Goal: Task Accomplishment & Management: Use online tool/utility

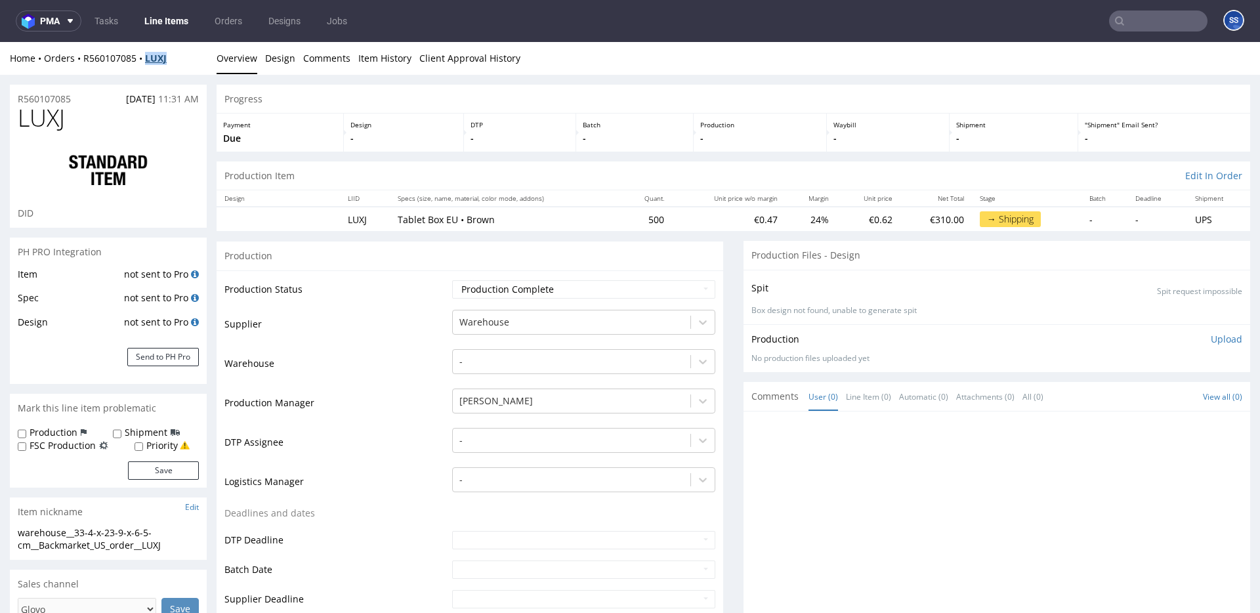
drag, startPoint x: 168, startPoint y: 60, endPoint x: 152, endPoint y: 60, distance: 16.4
click at [148, 60] on div "Home Orders R560107085 LUXJ" at bounding box center [108, 58] width 197 height 13
copy strong "LUXJ"
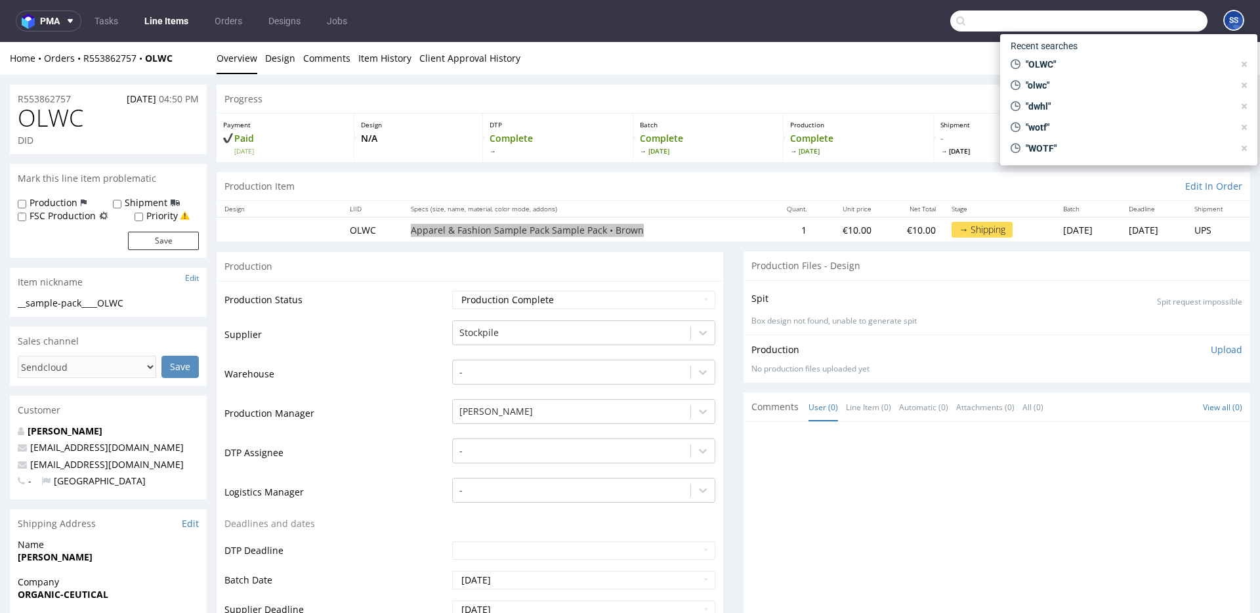
click at [1126, 28] on input "text" at bounding box center [1078, 21] width 257 height 21
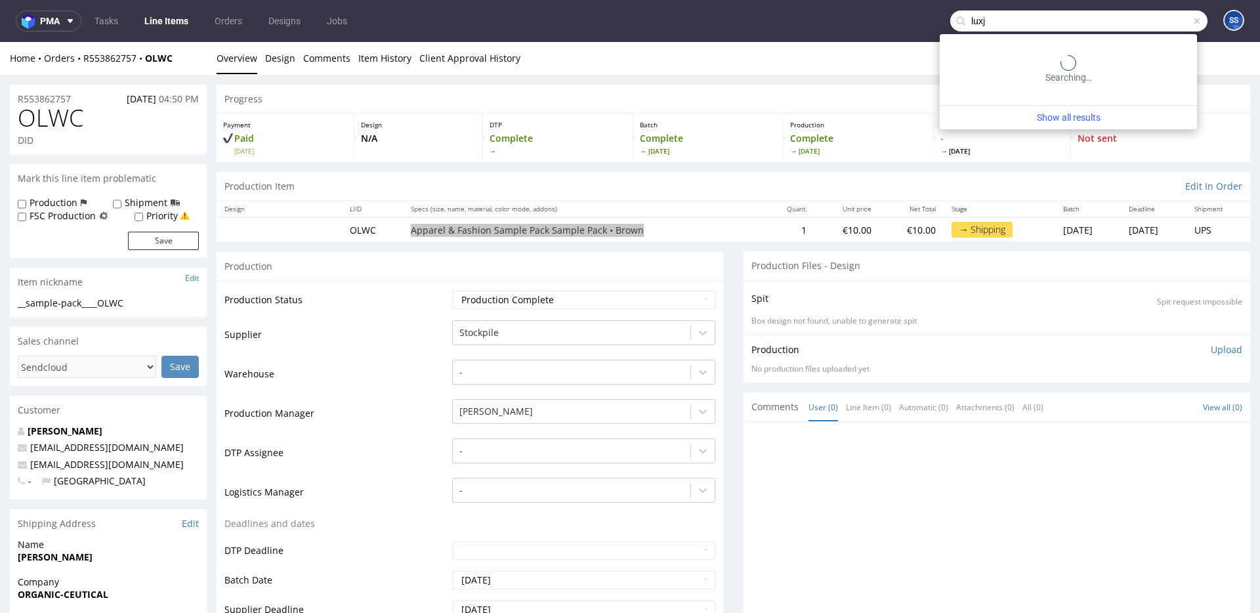
type input "luxj"
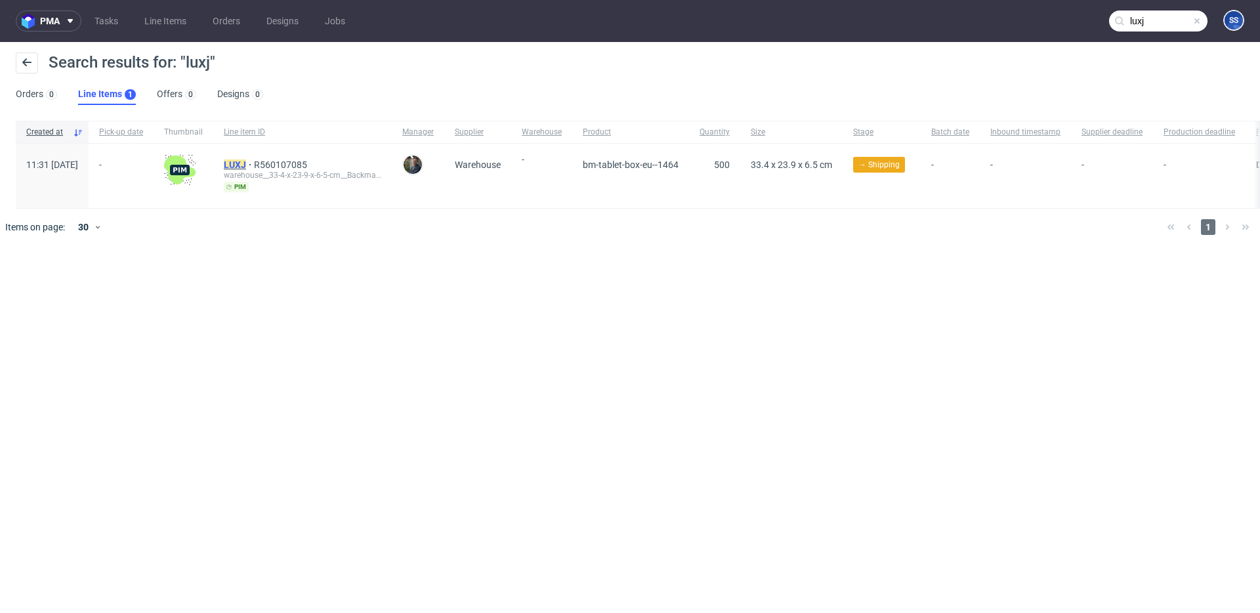
click at [246, 162] on mark "LUXJ" at bounding box center [235, 164] width 22 height 11
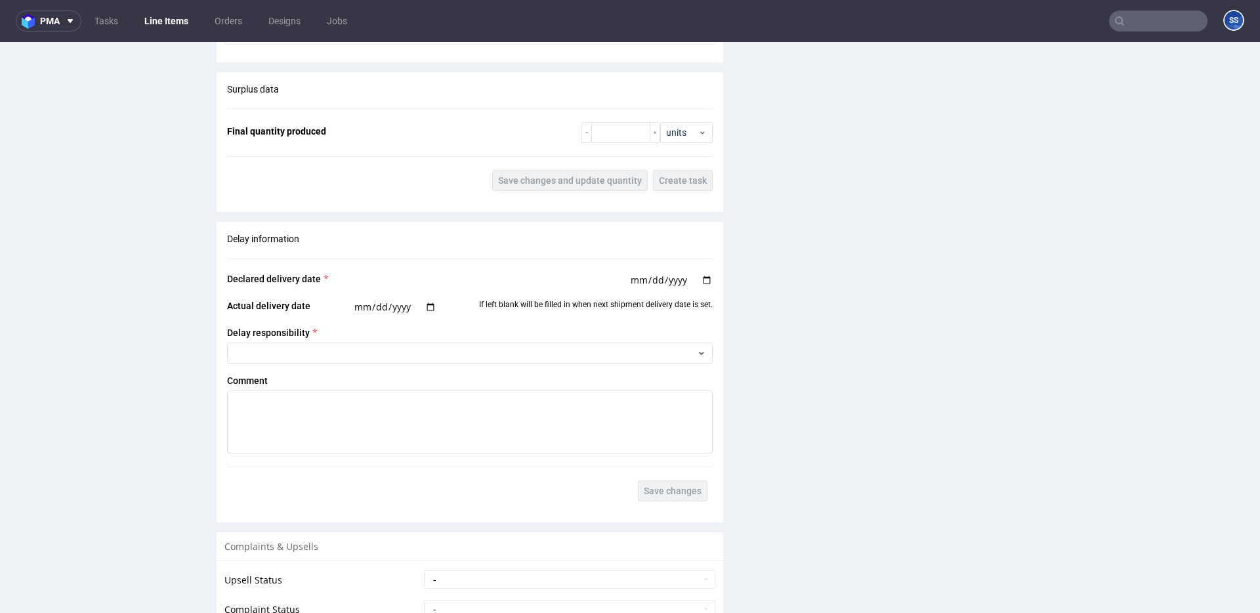
scroll to position [1435, 0]
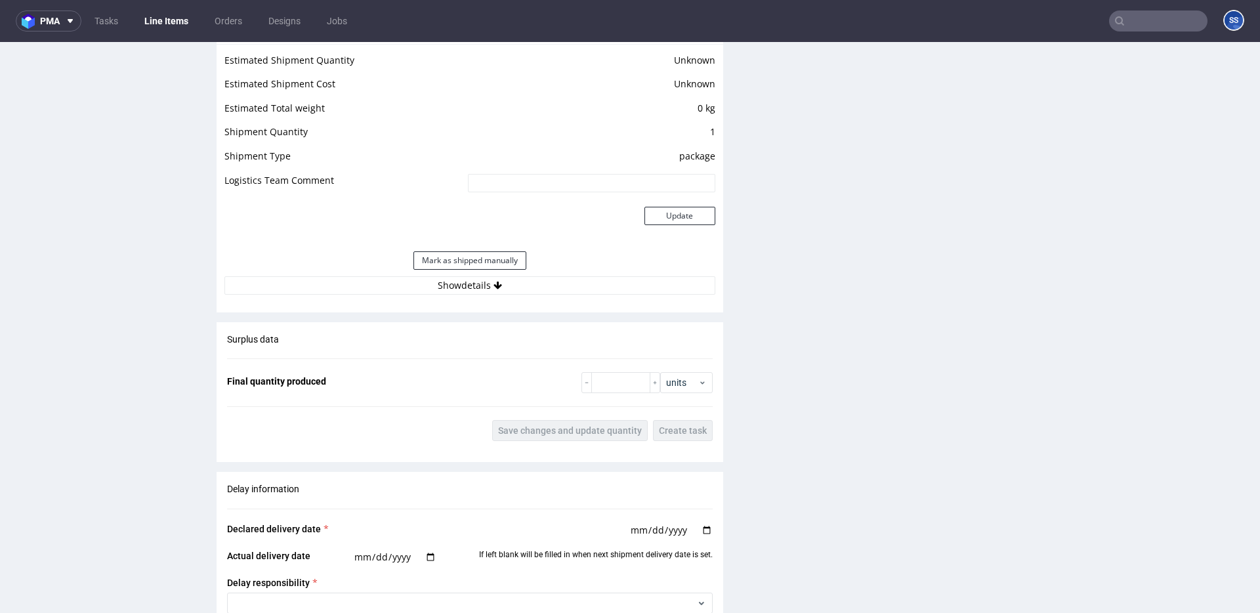
click at [501, 297] on div "Estimated Shipment Quantity Unknown Estimated Shipment Cost Unknown Estimated T…" at bounding box center [470, 173] width 507 height 259
click at [505, 289] on button "Show details" at bounding box center [469, 285] width 491 height 18
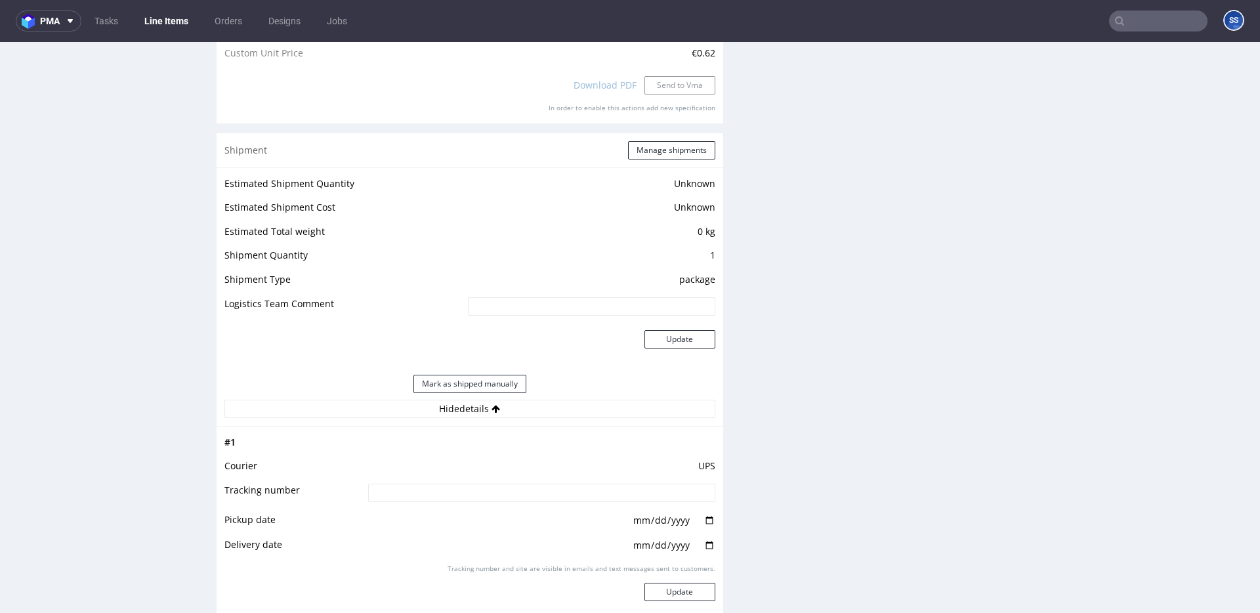
scroll to position [1316, 0]
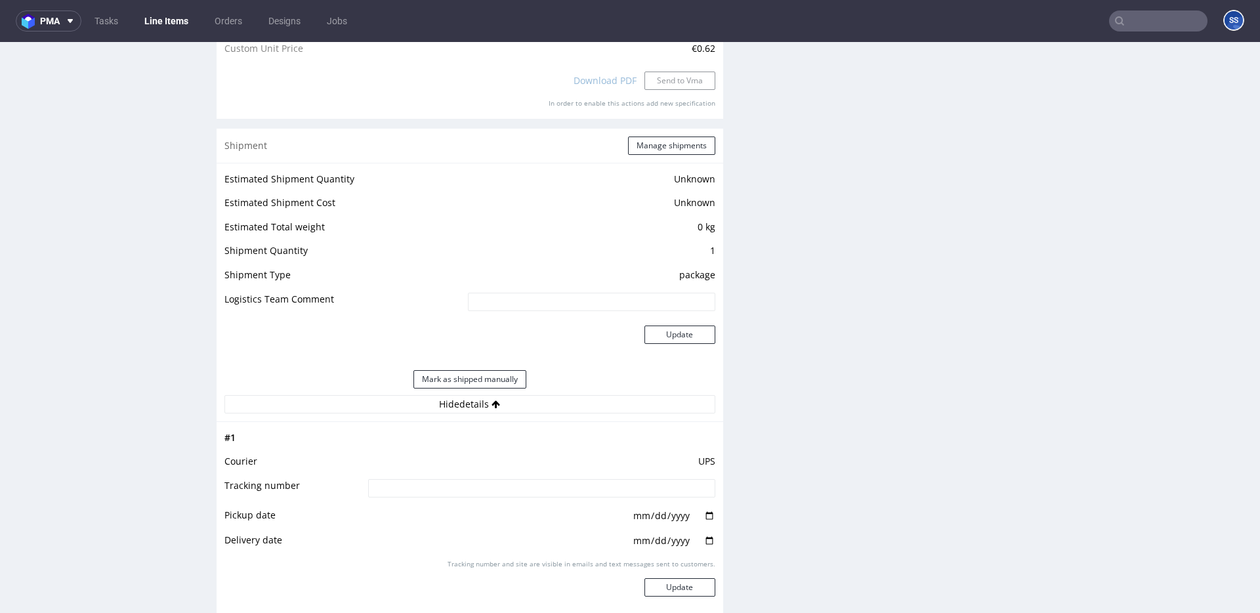
click at [570, 491] on input at bounding box center [541, 488] width 347 height 18
paste input "1Z5A15806791154435"
type input "1Z5A15806791154435"
click at [694, 589] on button "Update" at bounding box center [679, 587] width 71 height 18
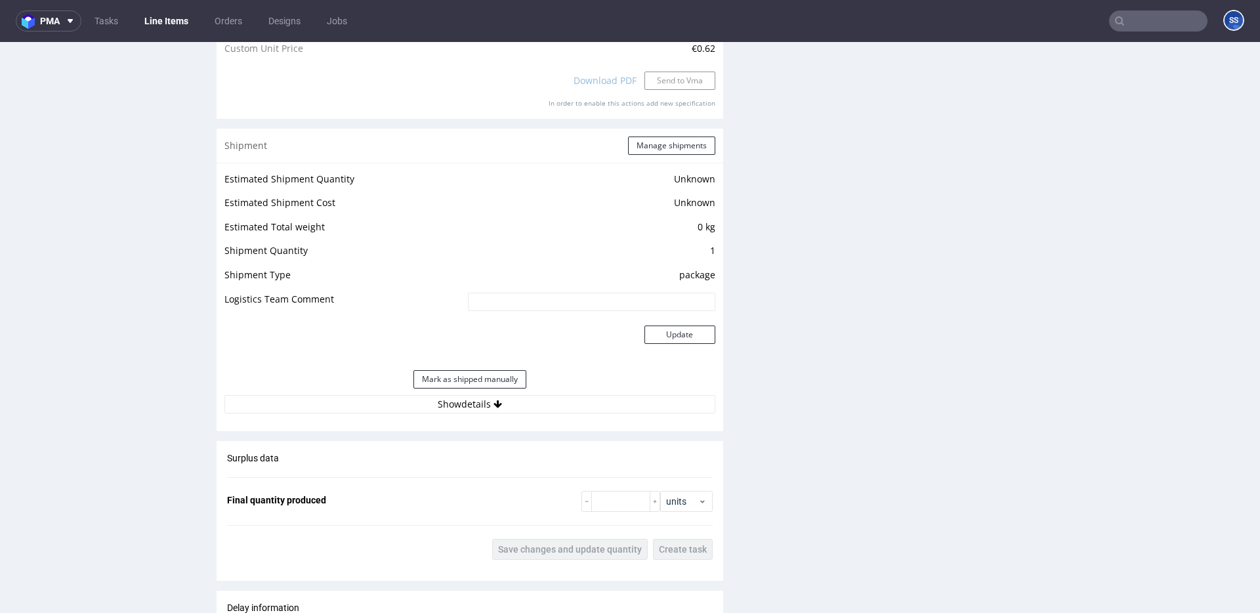
scroll to position [1902, 0]
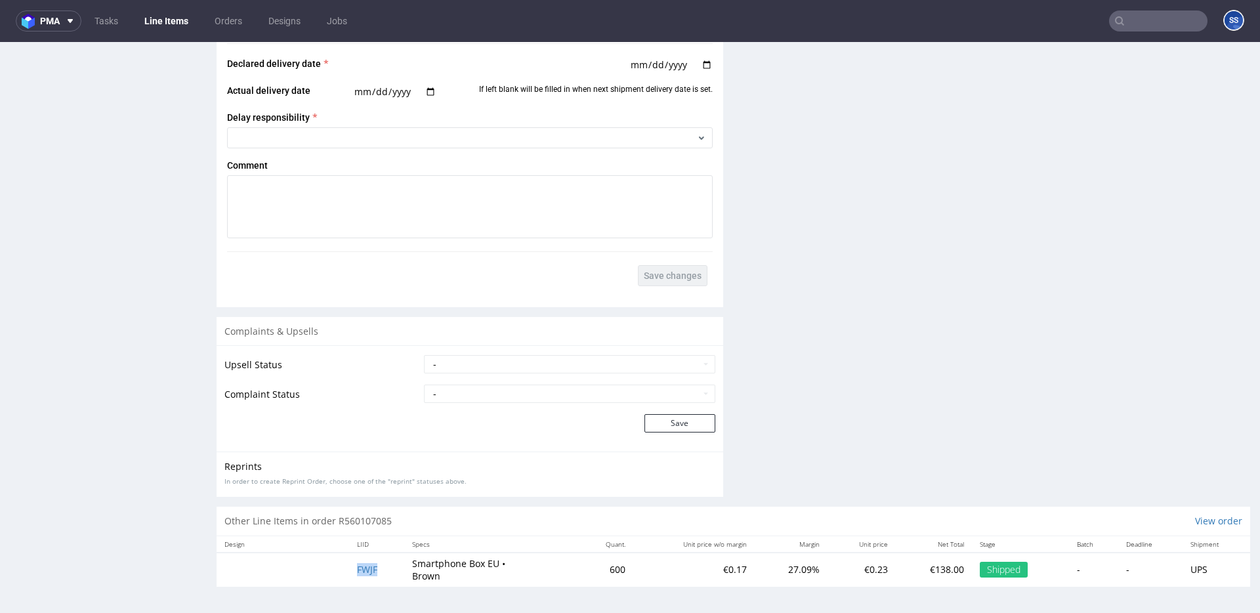
drag, startPoint x: 367, startPoint y: 568, endPoint x: 339, endPoint y: 567, distance: 28.2
click at [339, 567] on tr "FWJF Smartphone Box EU • Brown 600 €0.17 27.09% €0.23 €138.00 Shipped - - UPS" at bounding box center [734, 570] width 1034 height 34
copy span "FWJF"
click at [361, 569] on span "FWJF" at bounding box center [367, 569] width 20 height 12
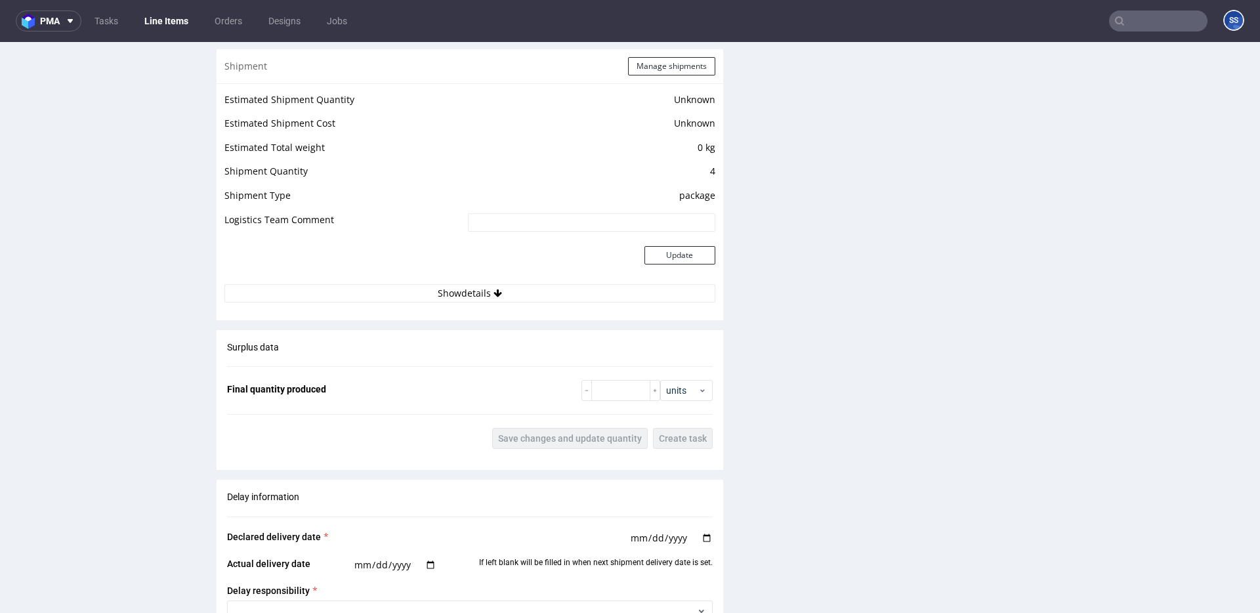
scroll to position [1347, 0]
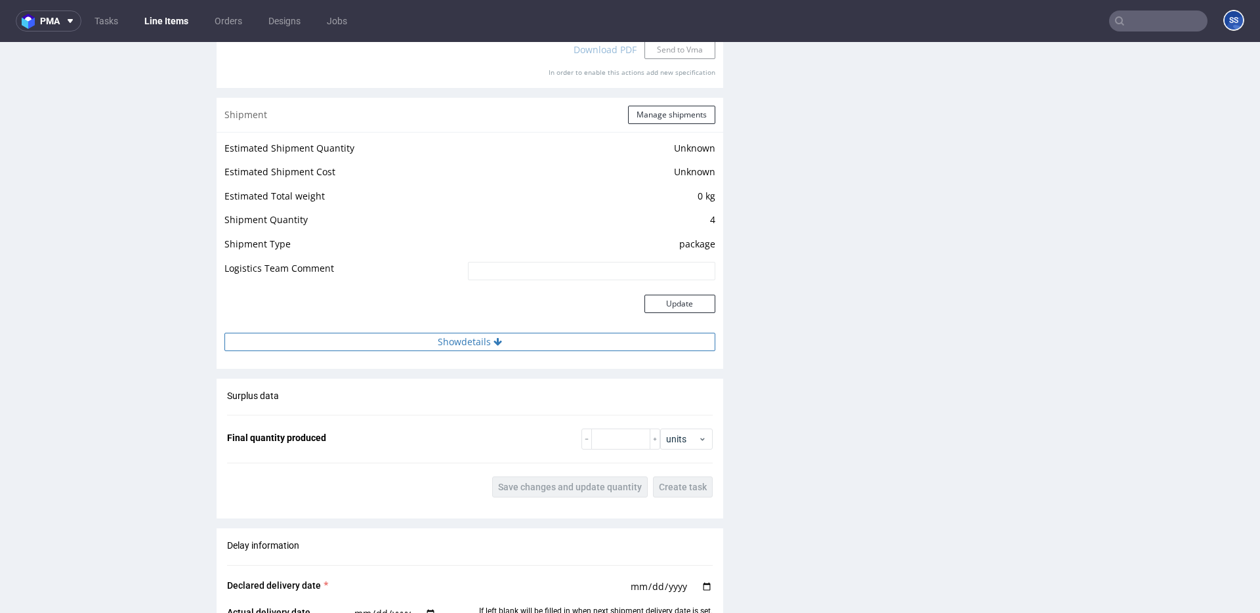
click at [480, 345] on button "Show details" at bounding box center [469, 342] width 491 height 18
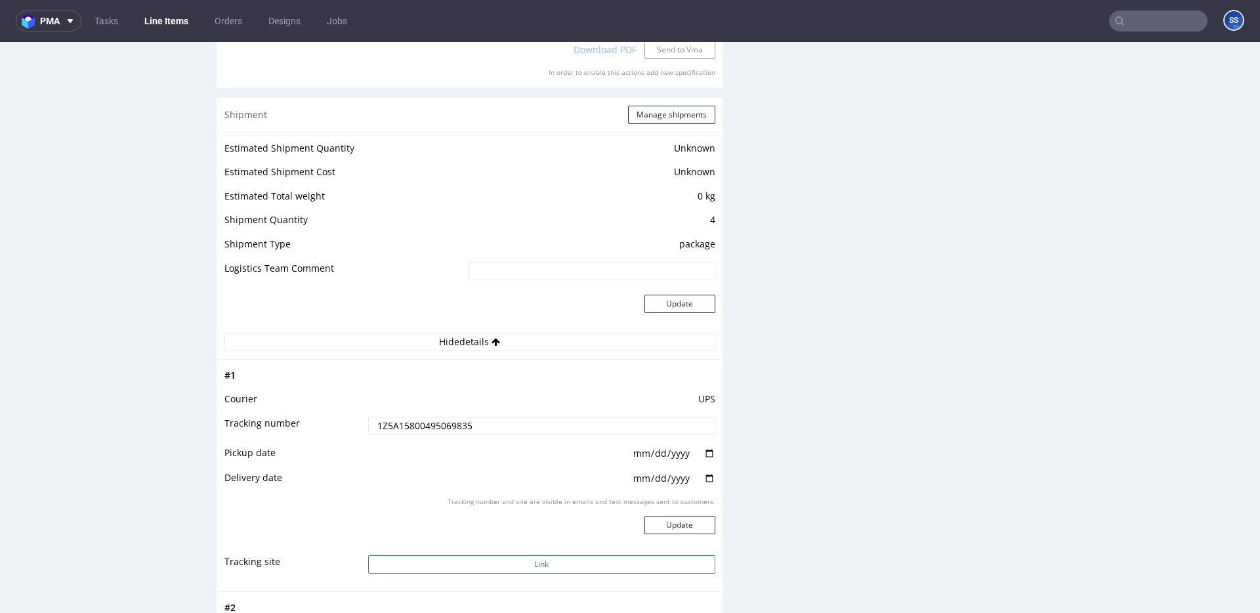
click at [518, 572] on button "Link" at bounding box center [541, 564] width 347 height 18
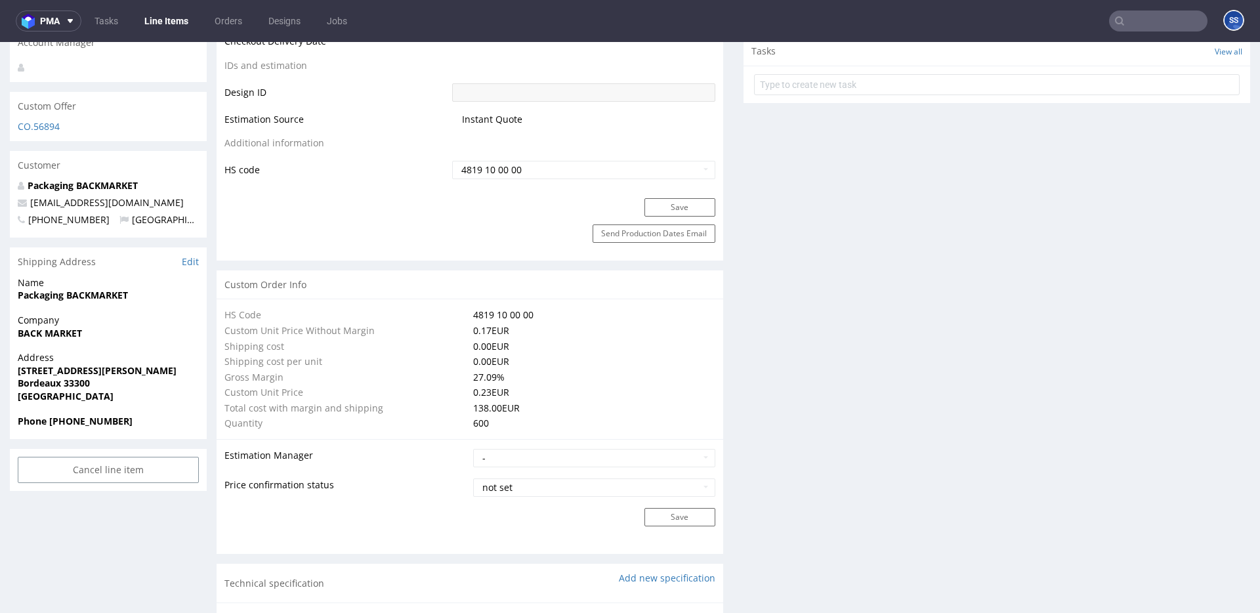
scroll to position [0, 0]
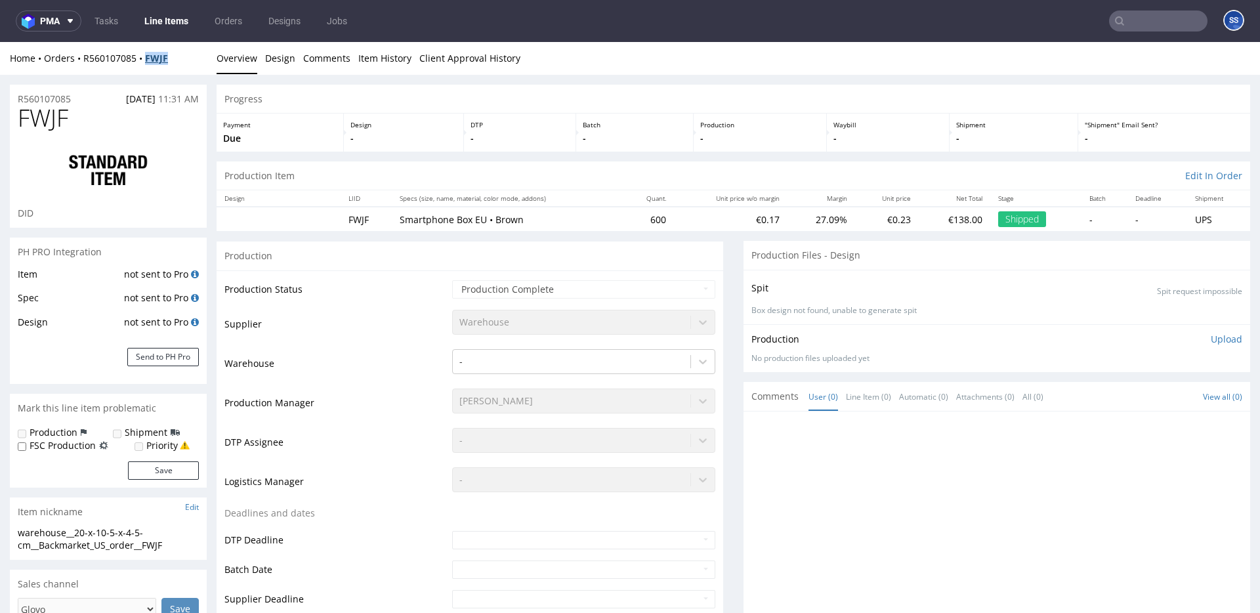
drag, startPoint x: 175, startPoint y: 59, endPoint x: 148, endPoint y: 60, distance: 27.6
click at [148, 60] on div "Home Orders R560107085 FWJF" at bounding box center [108, 58] width 197 height 13
copy strong "FWJF"
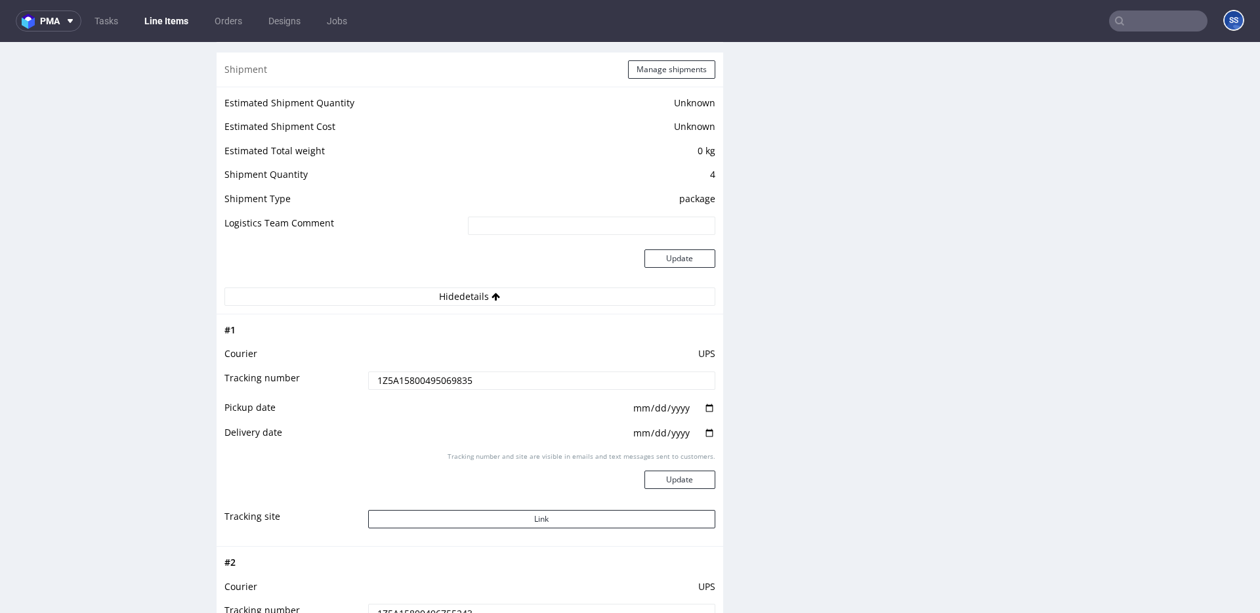
scroll to position [1403, 0]
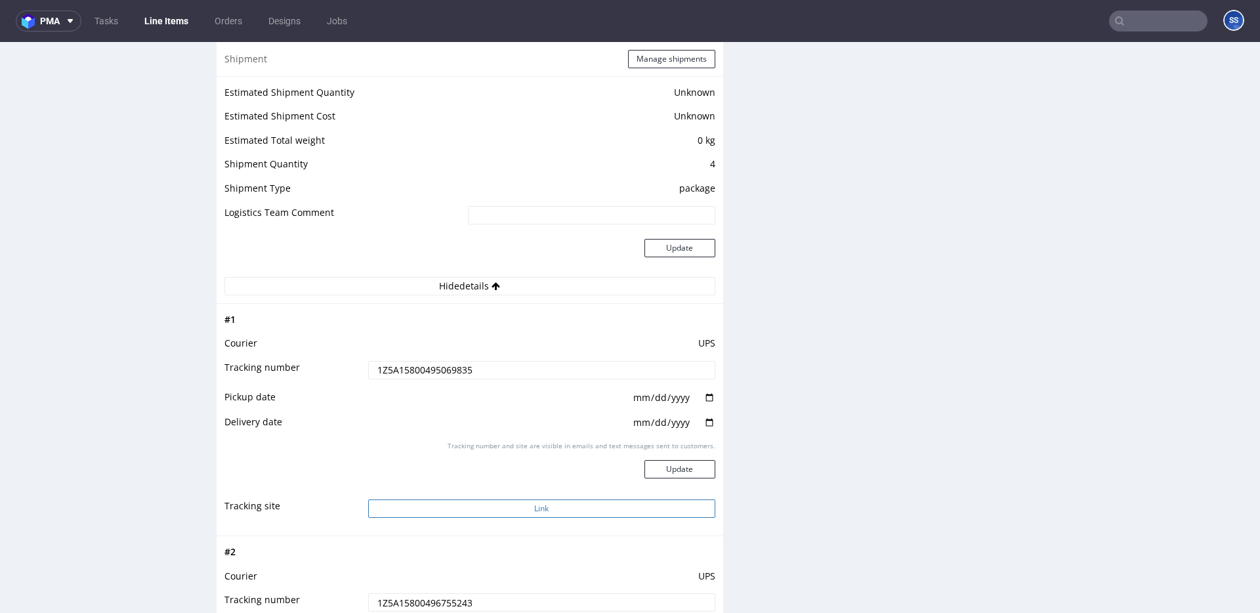
click at [521, 499] on button "Link" at bounding box center [541, 508] width 347 height 18
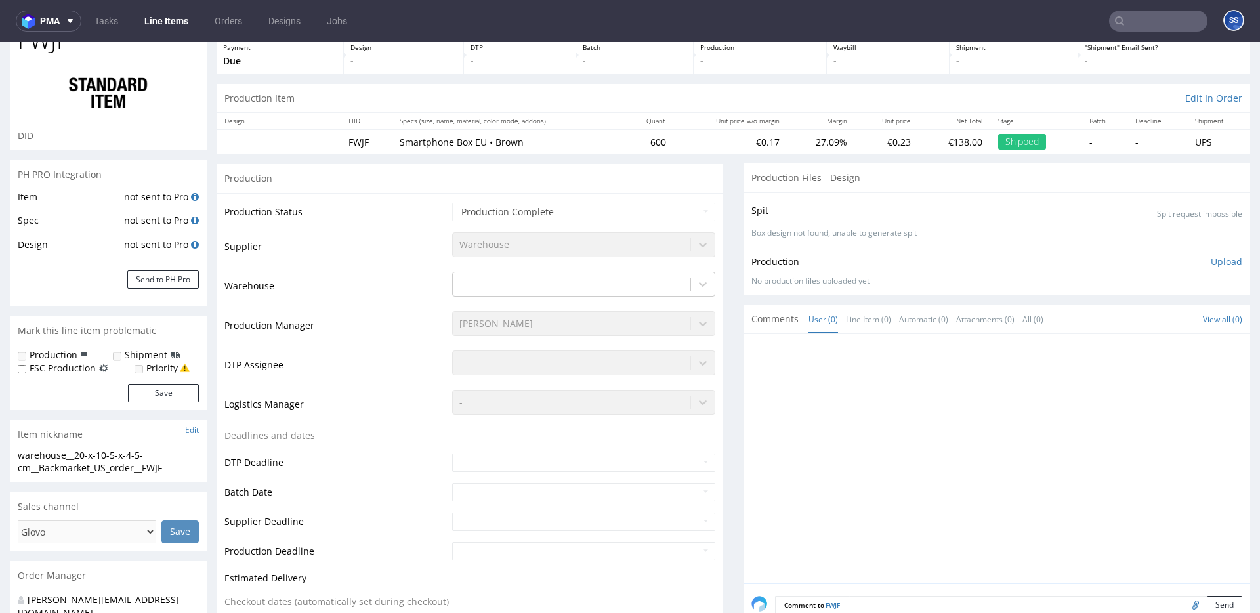
scroll to position [37, 0]
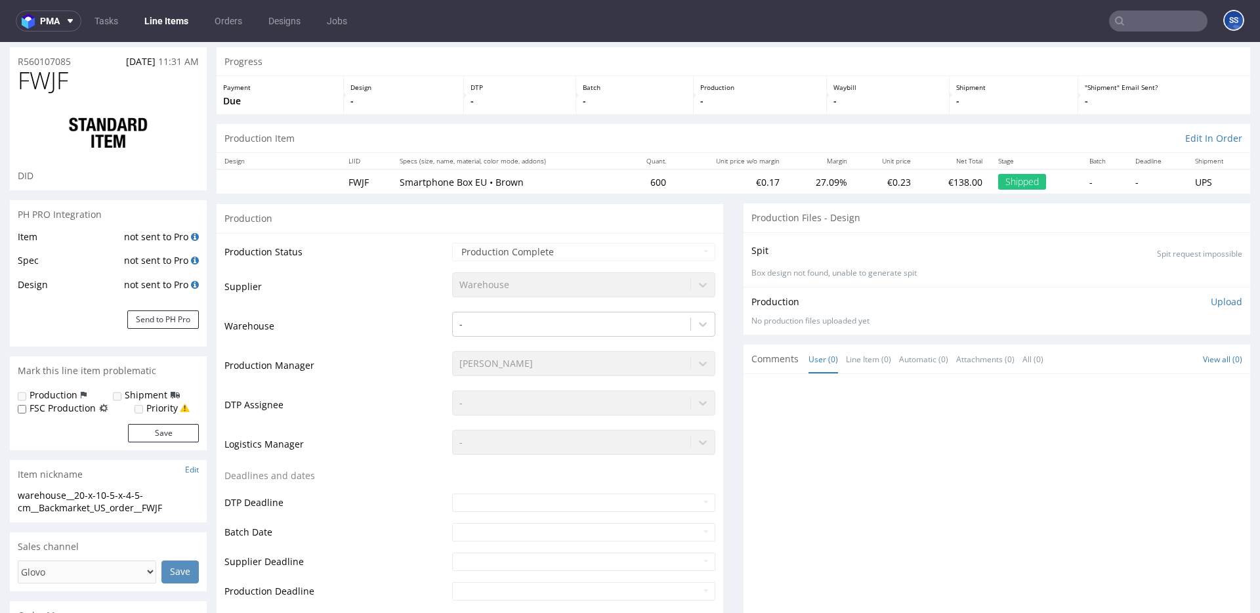
click at [174, 23] on link "Line Items" at bounding box center [167, 21] width 60 height 21
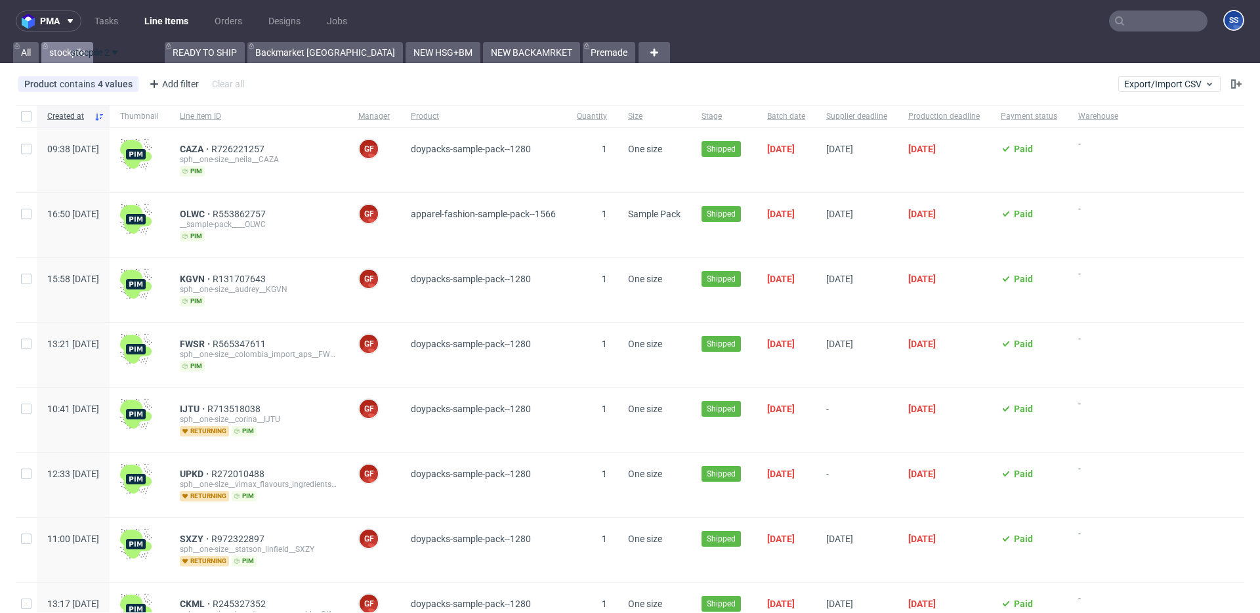
drag, startPoint x: 511, startPoint y: 50, endPoint x: 85, endPoint y: 51, distance: 425.9
click at [81, 53] on link "stockpile" at bounding box center [67, 52] width 52 height 21
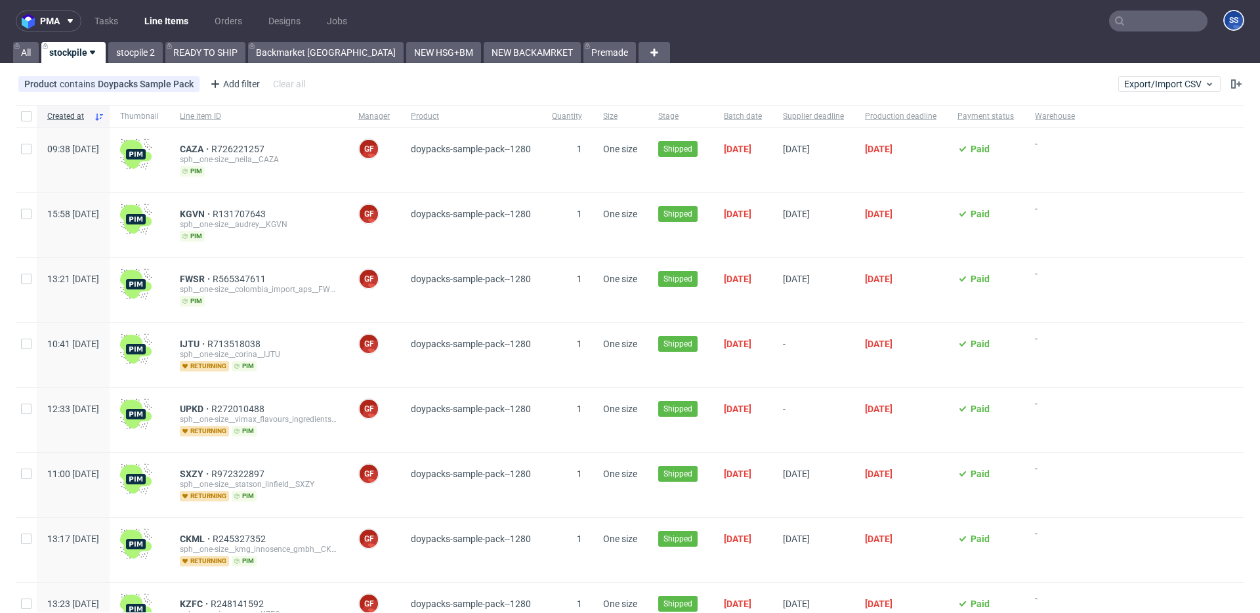
click at [93, 50] on icon at bounding box center [92, 52] width 11 height 11
click at [100, 131] on span "Hide view" at bounding box center [118, 131] width 110 height 13
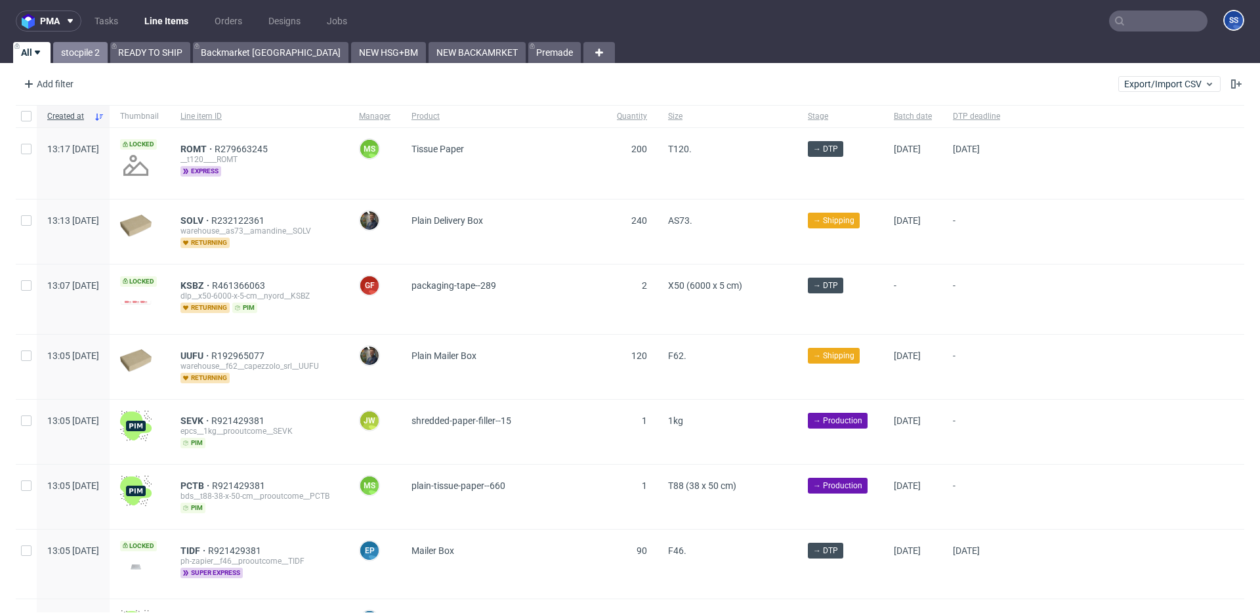
click at [77, 47] on link "stocpile 2" at bounding box center [80, 52] width 54 height 21
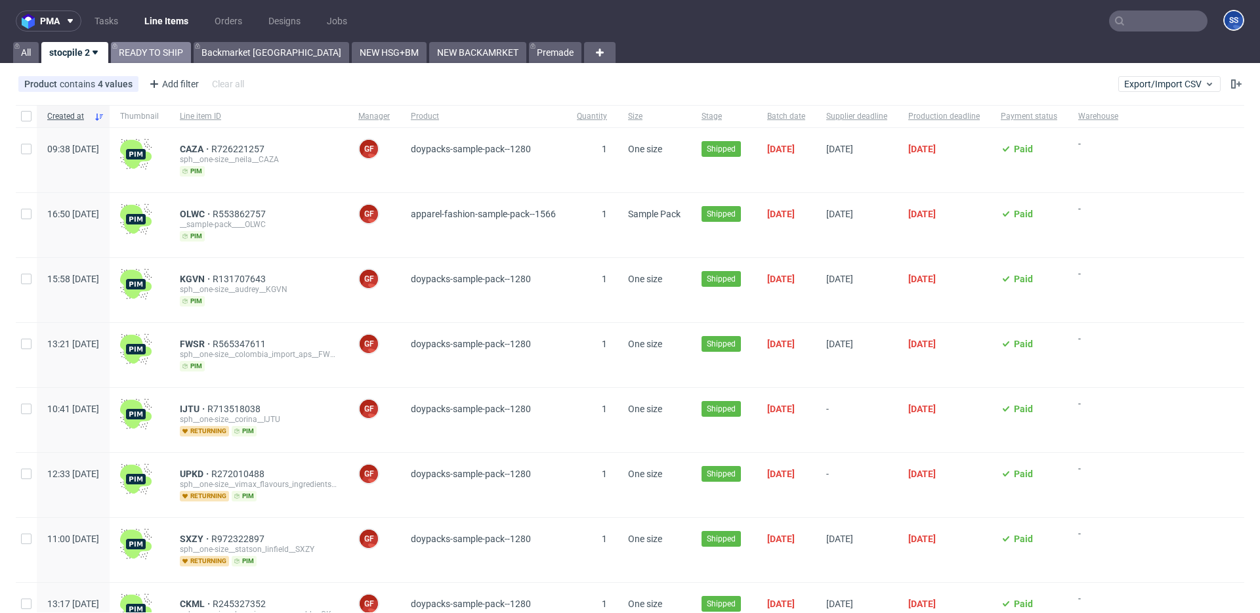
click at [152, 54] on link "READY TO SHIP" at bounding box center [151, 52] width 80 height 21
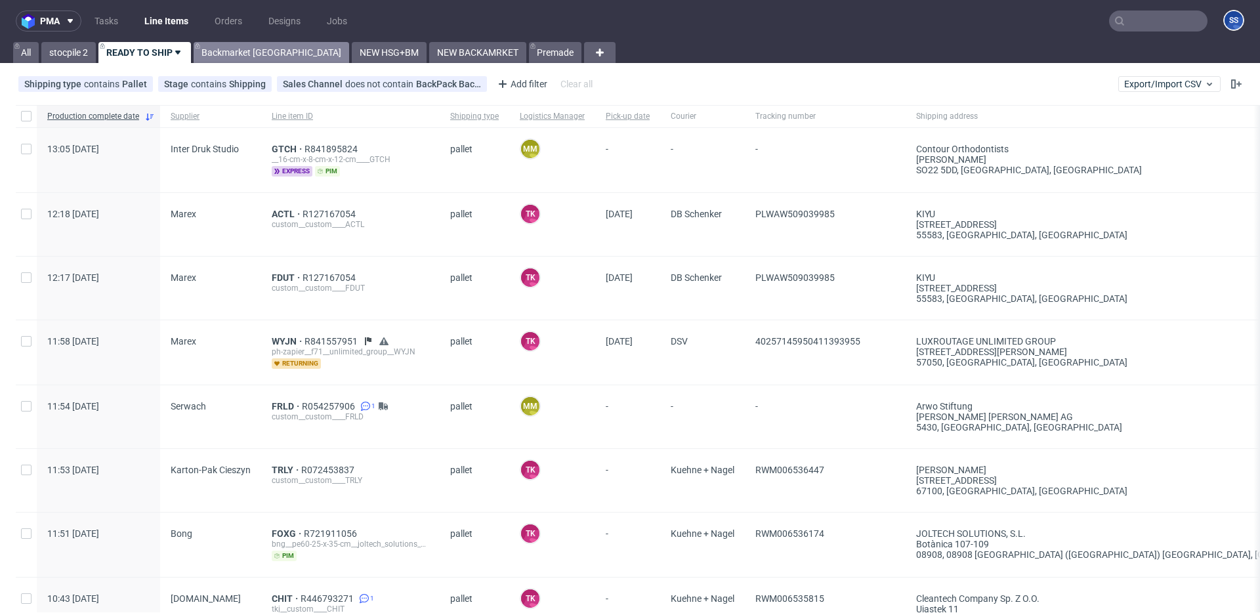
click at [219, 50] on link "Backmarket GB" at bounding box center [272, 52] width 156 height 21
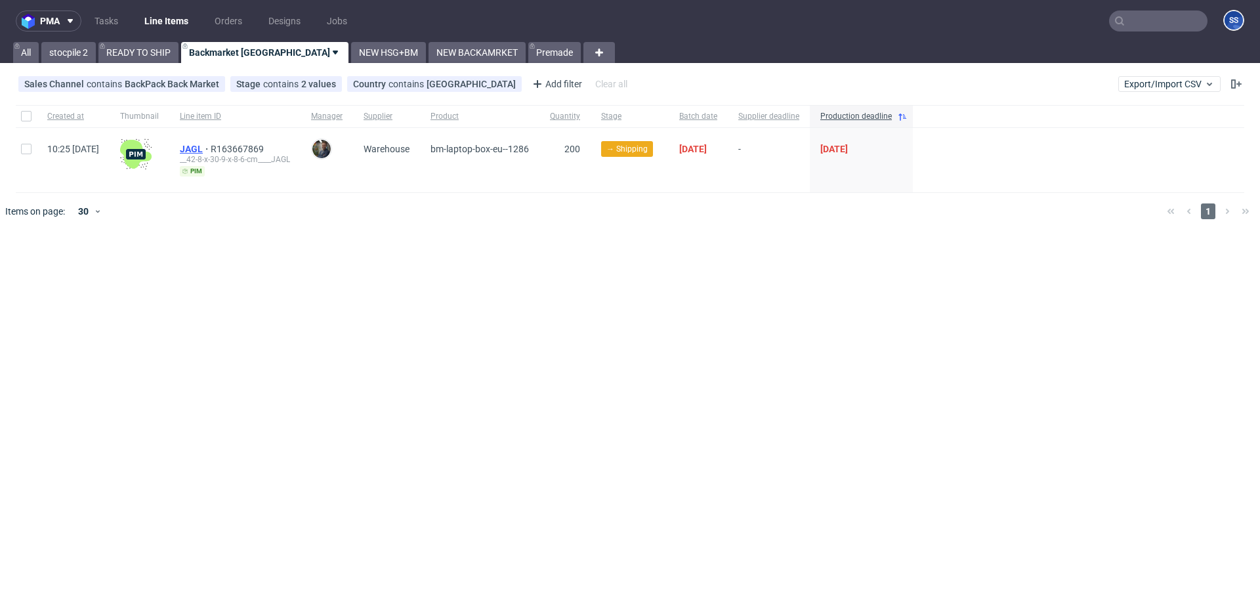
click at [211, 148] on span "JAGL" at bounding box center [195, 149] width 31 height 11
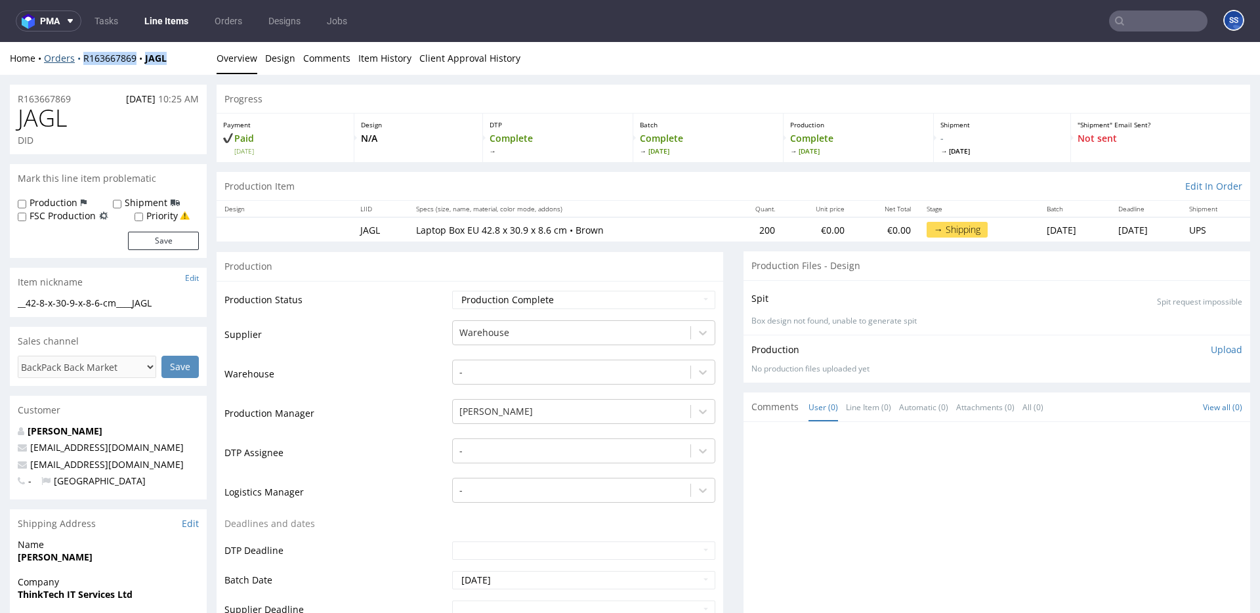
drag, startPoint x: 186, startPoint y: 65, endPoint x: 79, endPoint y: 62, distance: 107.0
click at [79, 62] on div "Home Orders R163667869 JAGL Overview Design Comments Item History Client Approv…" at bounding box center [630, 58] width 1260 height 33
copy div "R163667869 JAGL"
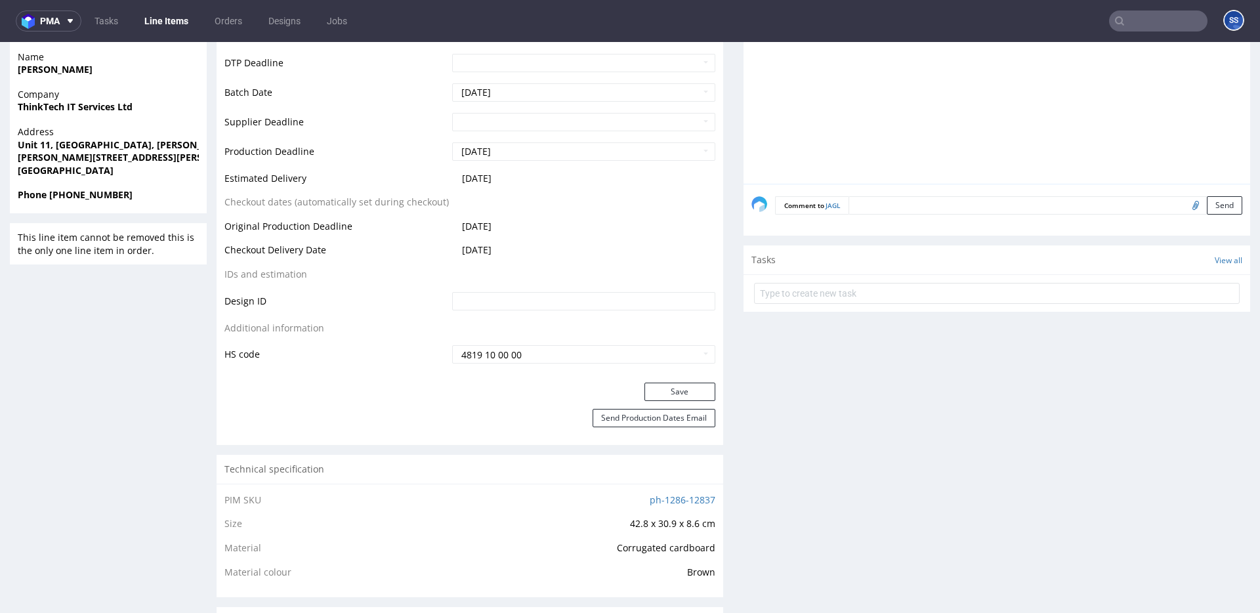
scroll to position [512, 0]
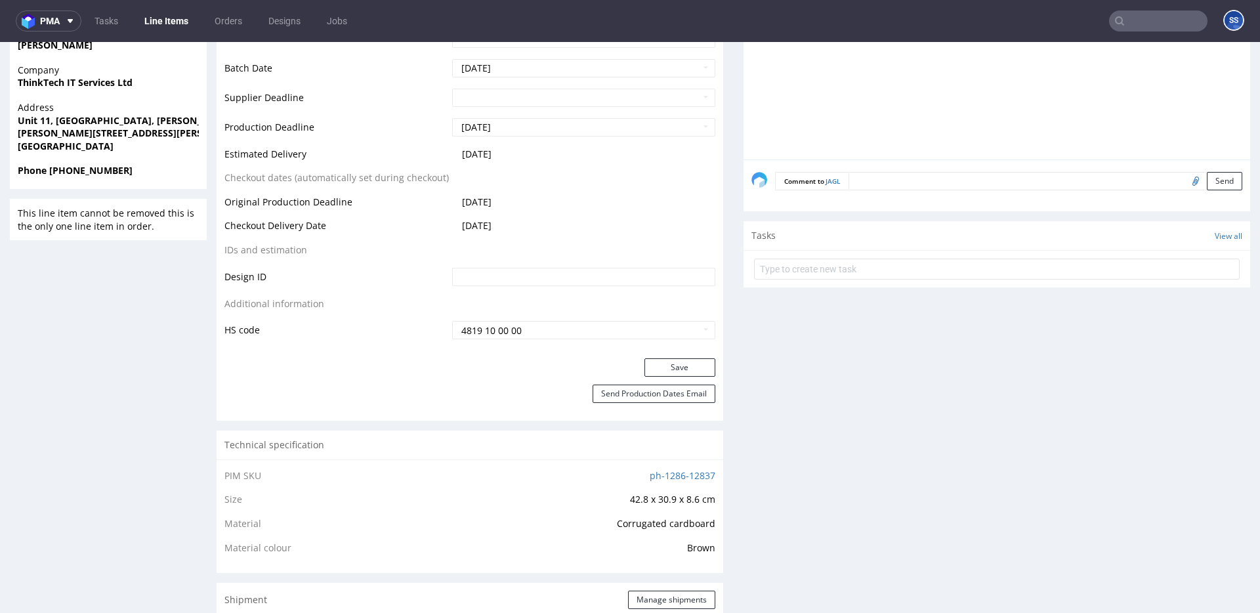
click at [872, 188] on textarea at bounding box center [1046, 181] width 394 height 18
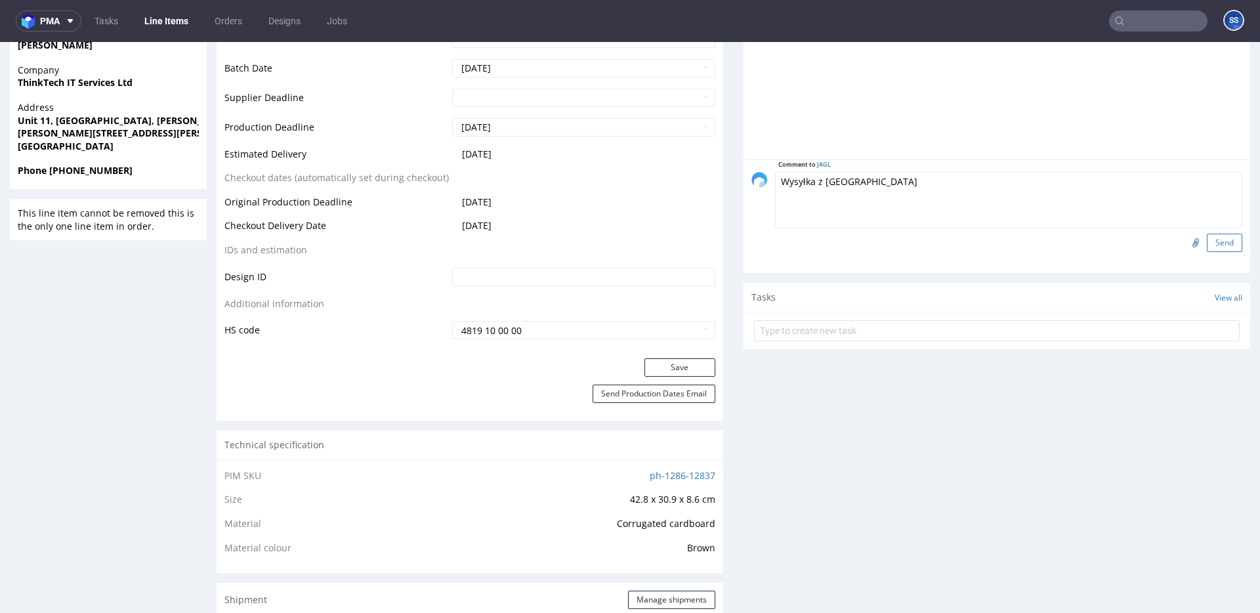
type textarea "Wysyłka z Polski"
click at [1219, 247] on button "Send" at bounding box center [1224, 243] width 35 height 18
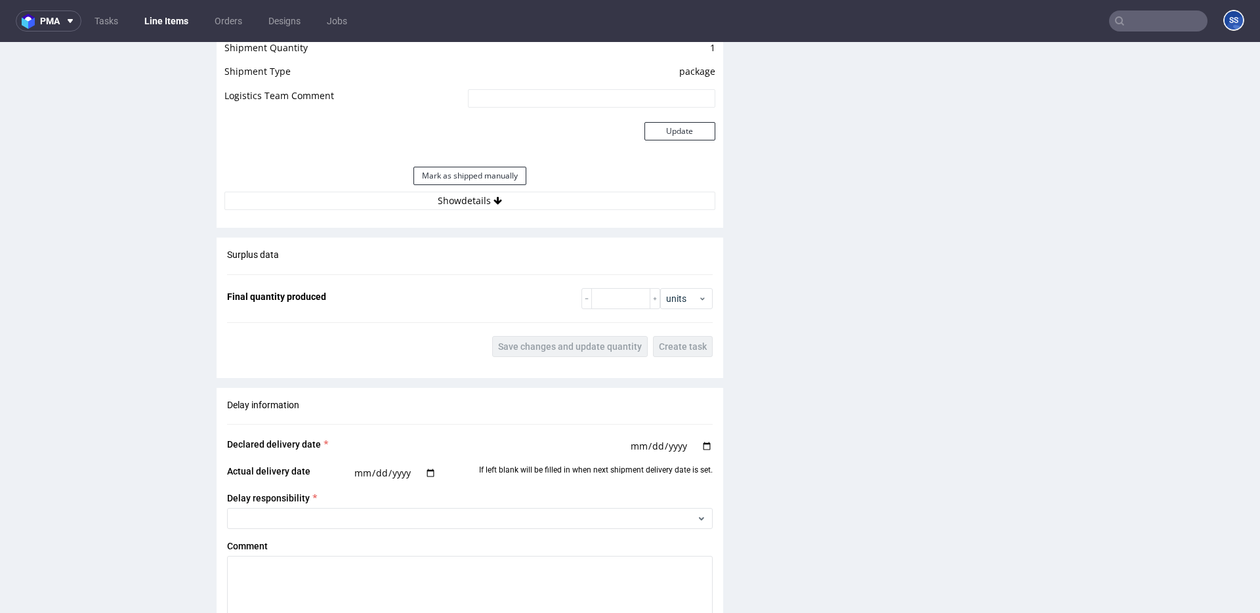
scroll to position [1156, 0]
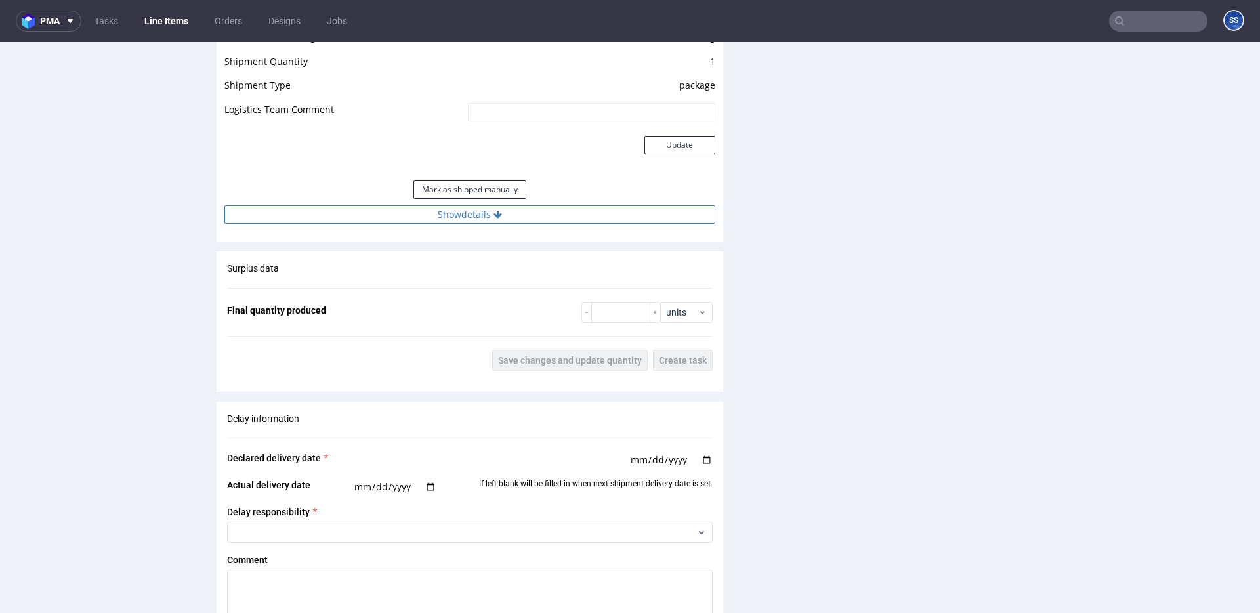
click at [465, 217] on button "Show details" at bounding box center [469, 214] width 491 height 18
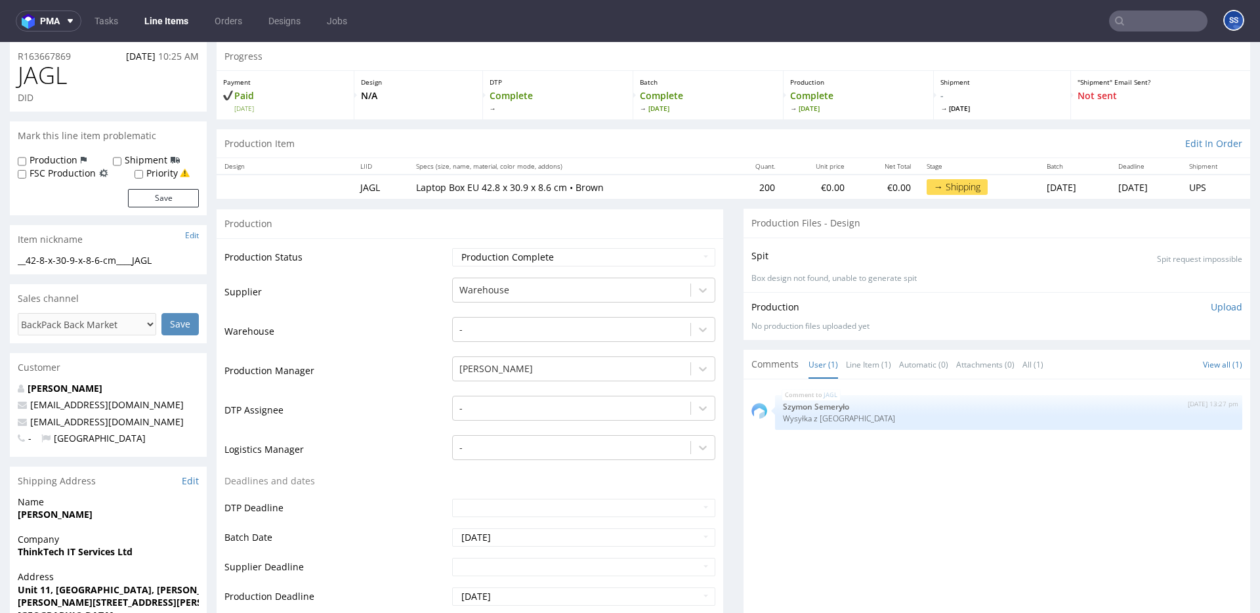
scroll to position [0, 0]
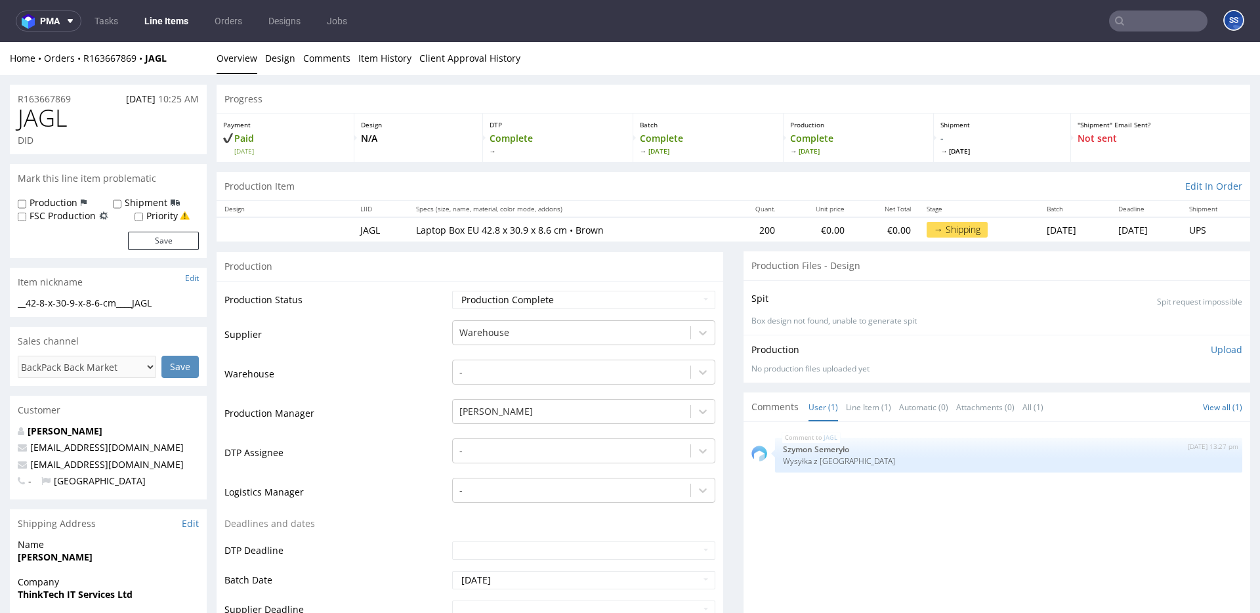
click at [1141, 16] on input "text" at bounding box center [1158, 21] width 98 height 21
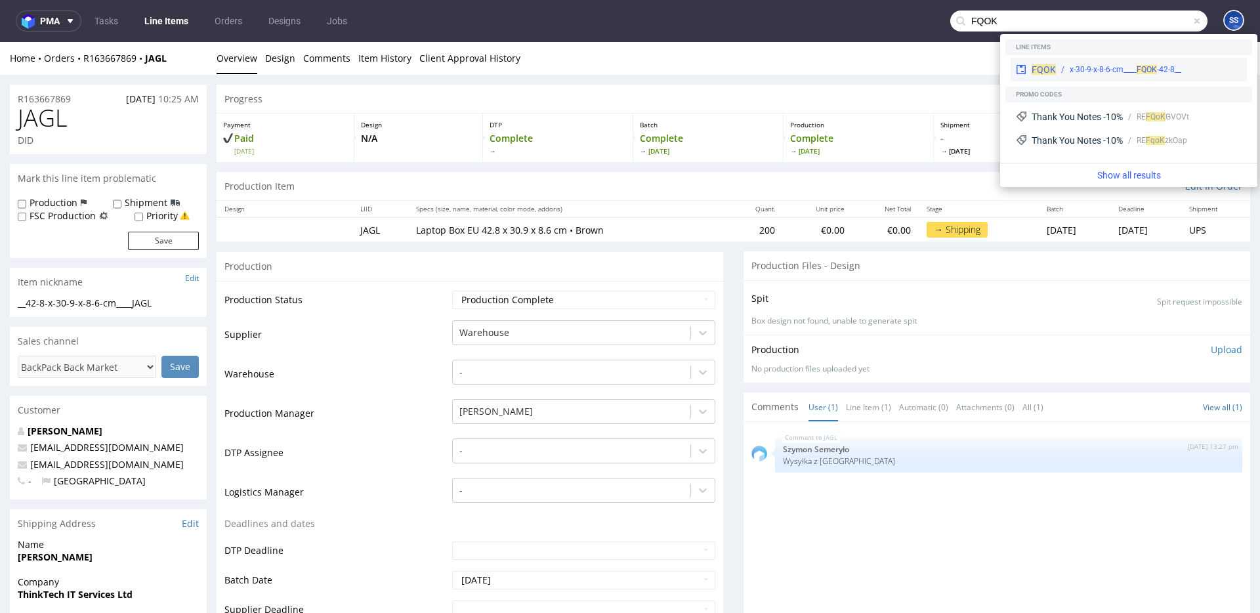
type input "FQOK"
click at [1096, 67] on div "__42-8-x-30-9-x-8-6-cm____ FQOK" at bounding box center [1126, 70] width 112 height 12
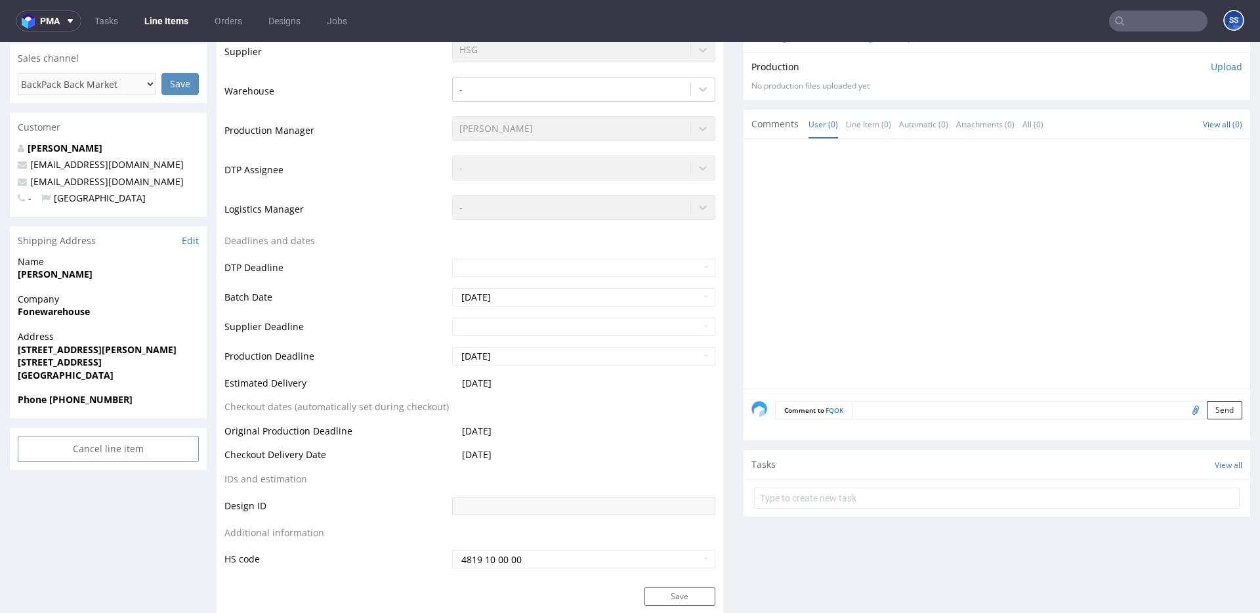
click at [881, 404] on textarea at bounding box center [1047, 410] width 390 height 18
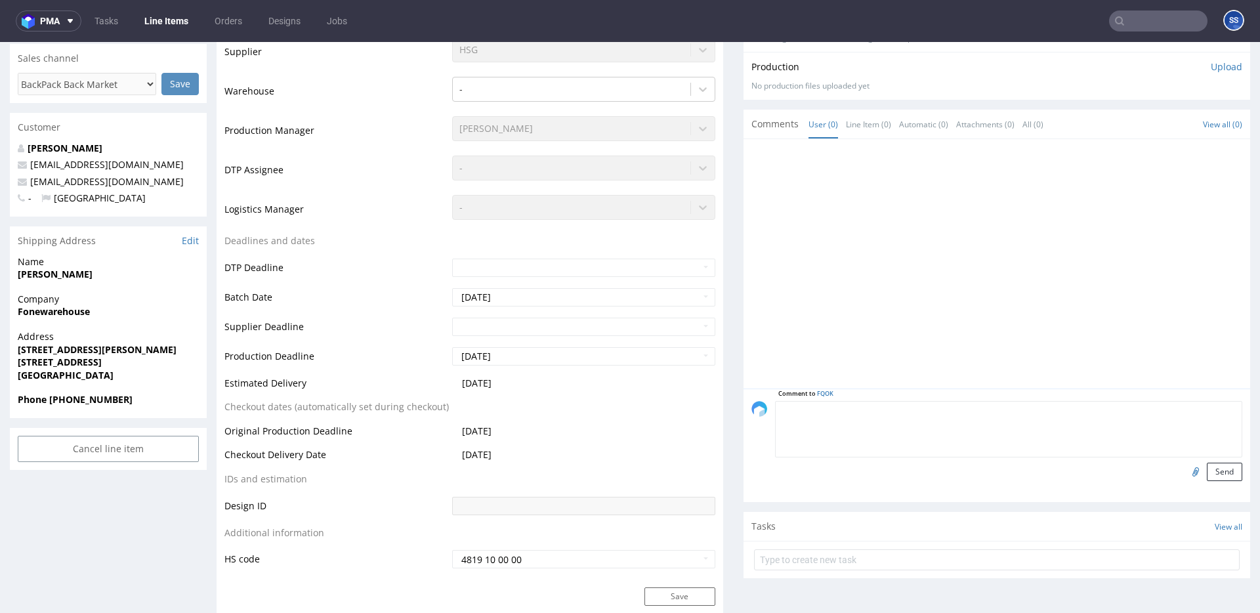
scroll to position [282, 0]
type textarea "Order anulowany w GB, wysyłka z Polski"
click at [1213, 475] on button "Send" at bounding box center [1224, 473] width 35 height 18
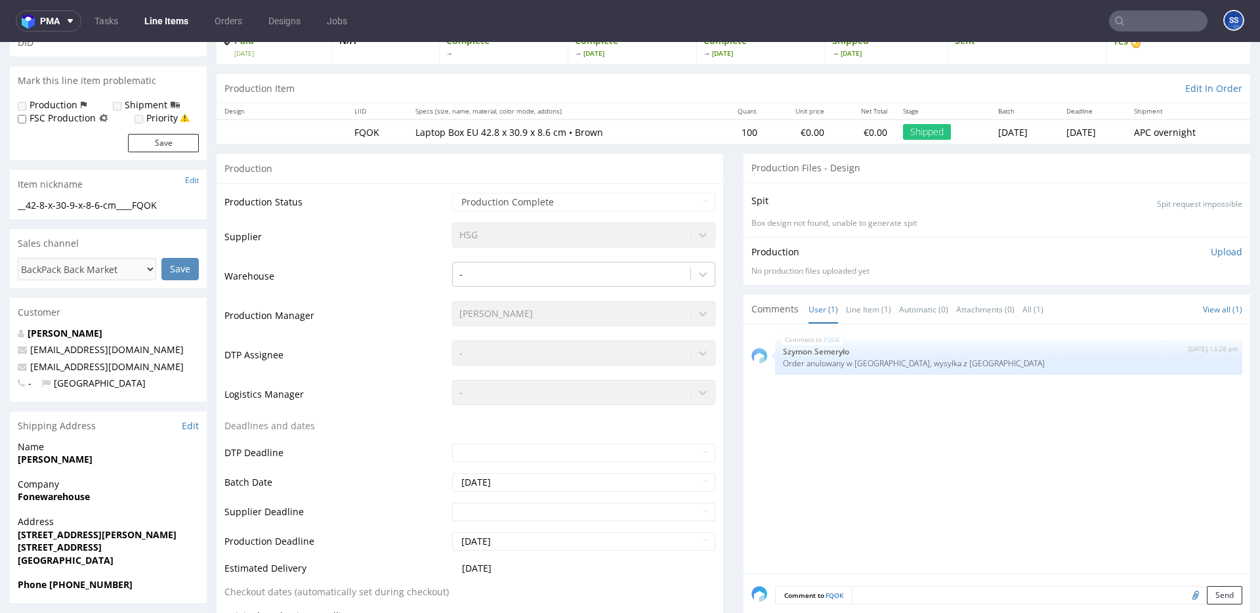
scroll to position [0, 0]
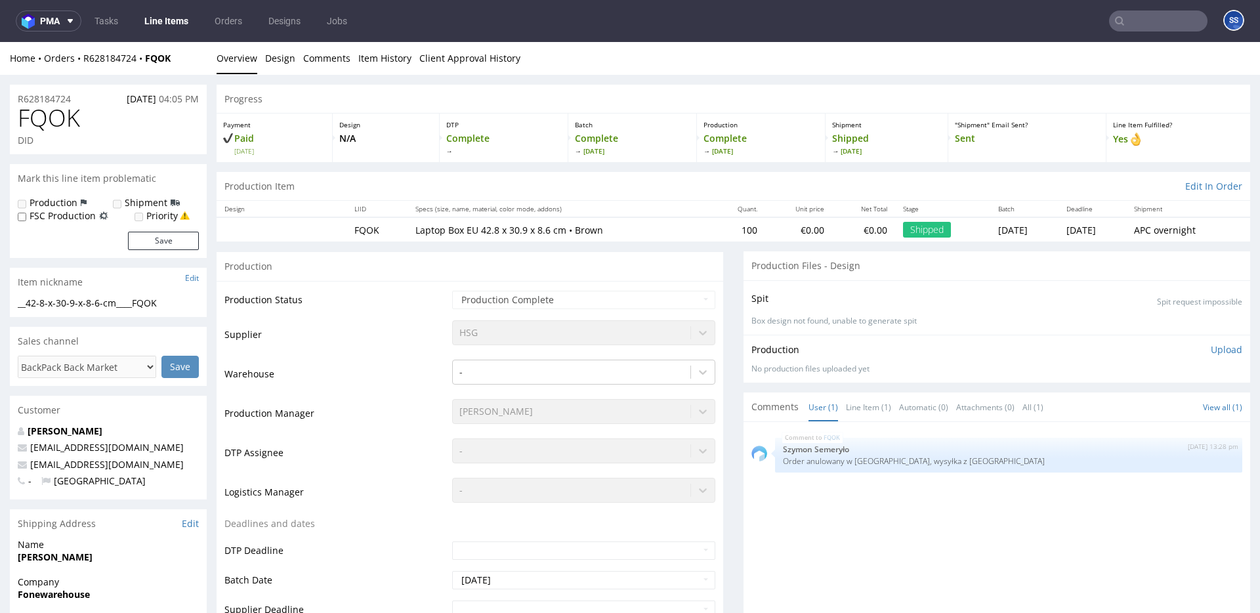
click at [173, 11] on link "Line Items" at bounding box center [167, 21] width 60 height 21
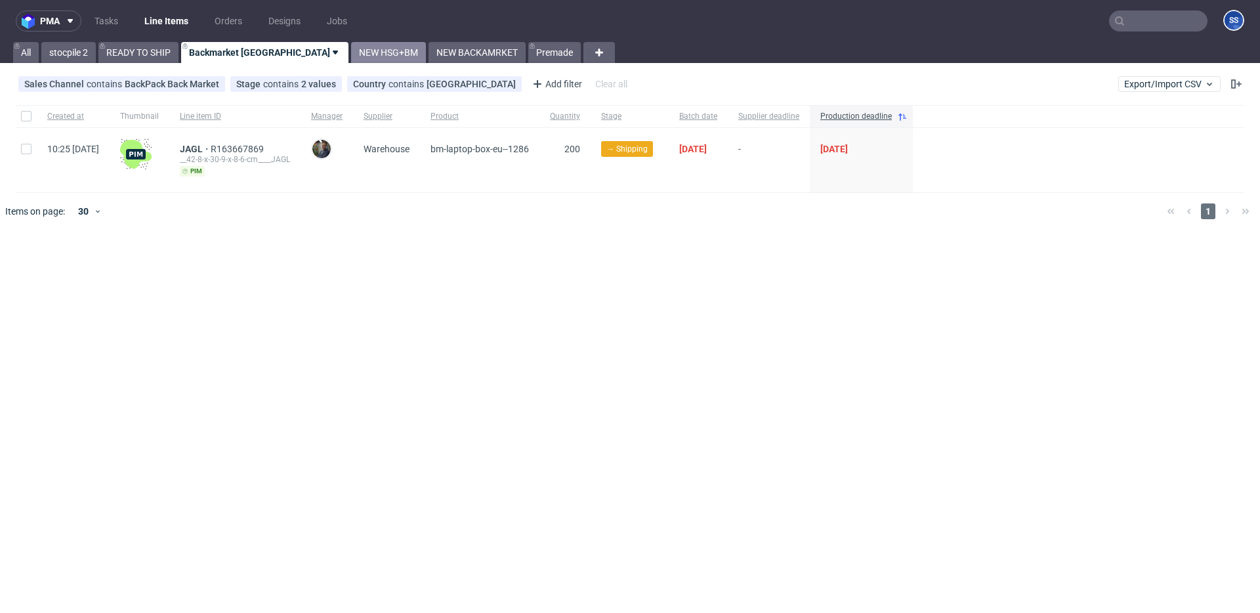
click at [351, 51] on link "NEW HSG+BM" at bounding box center [388, 52] width 75 height 21
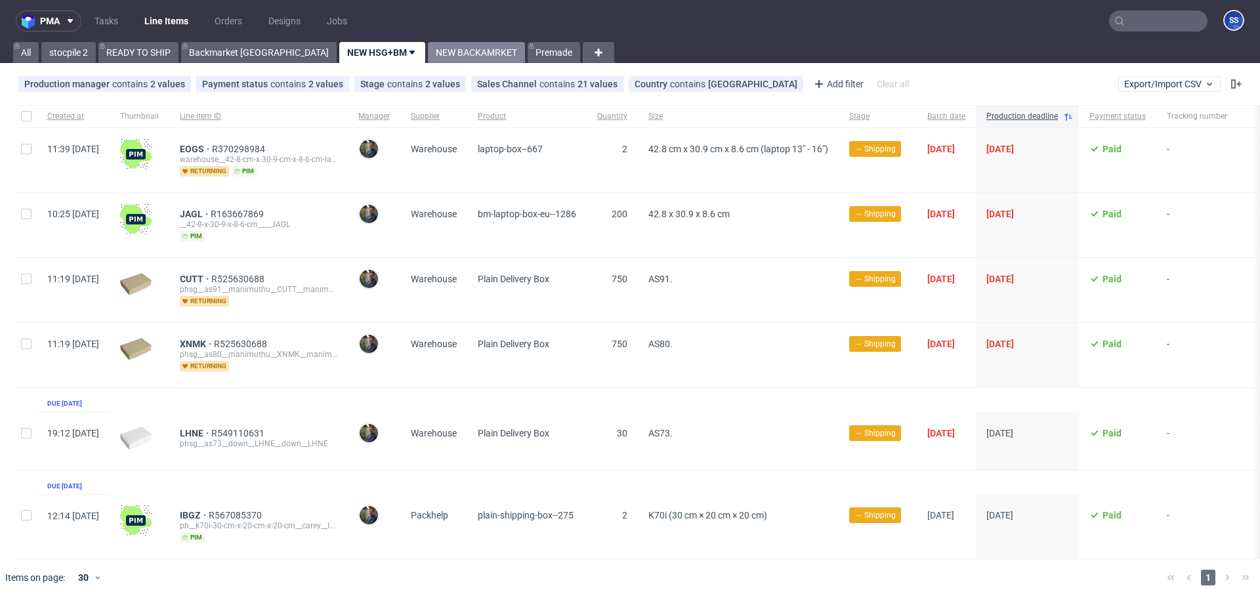
click at [428, 54] on link "NEW BACKAMRKET" at bounding box center [476, 52] width 97 height 21
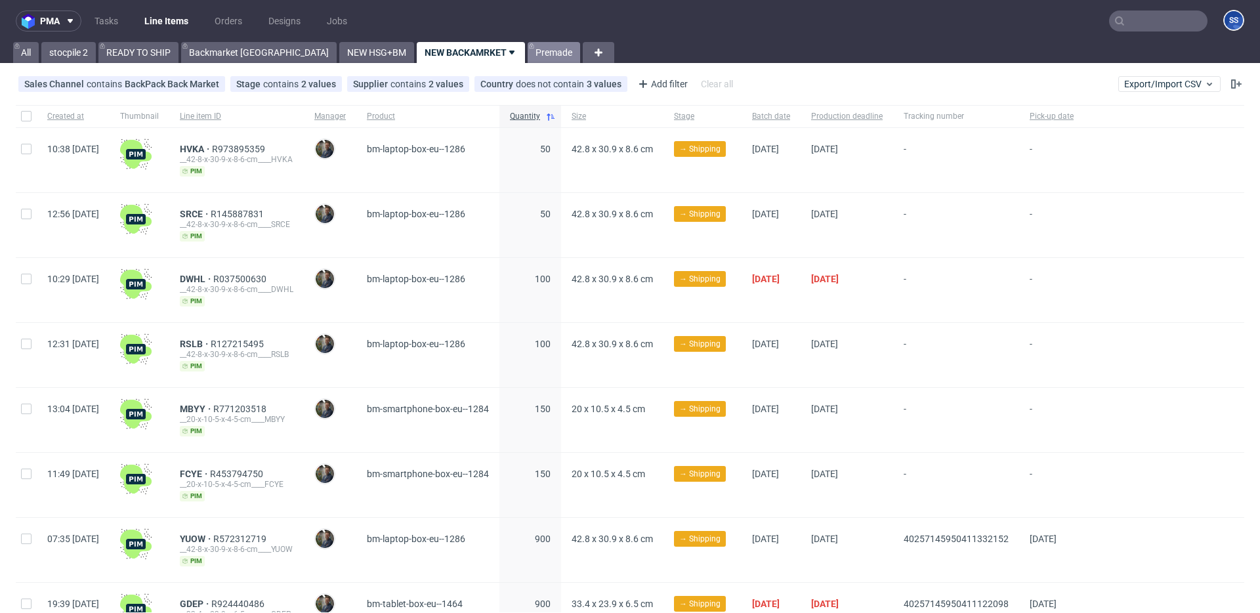
click at [528, 53] on link "Premade" at bounding box center [554, 52] width 53 height 21
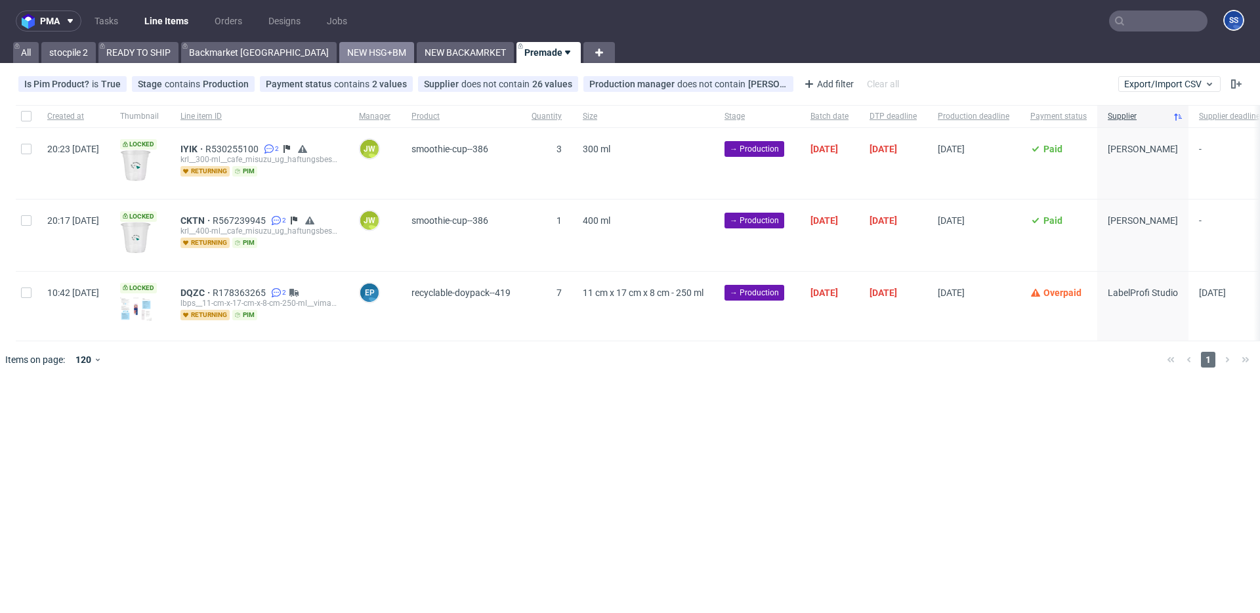
click at [339, 51] on link "NEW HSG+BM" at bounding box center [376, 52] width 75 height 21
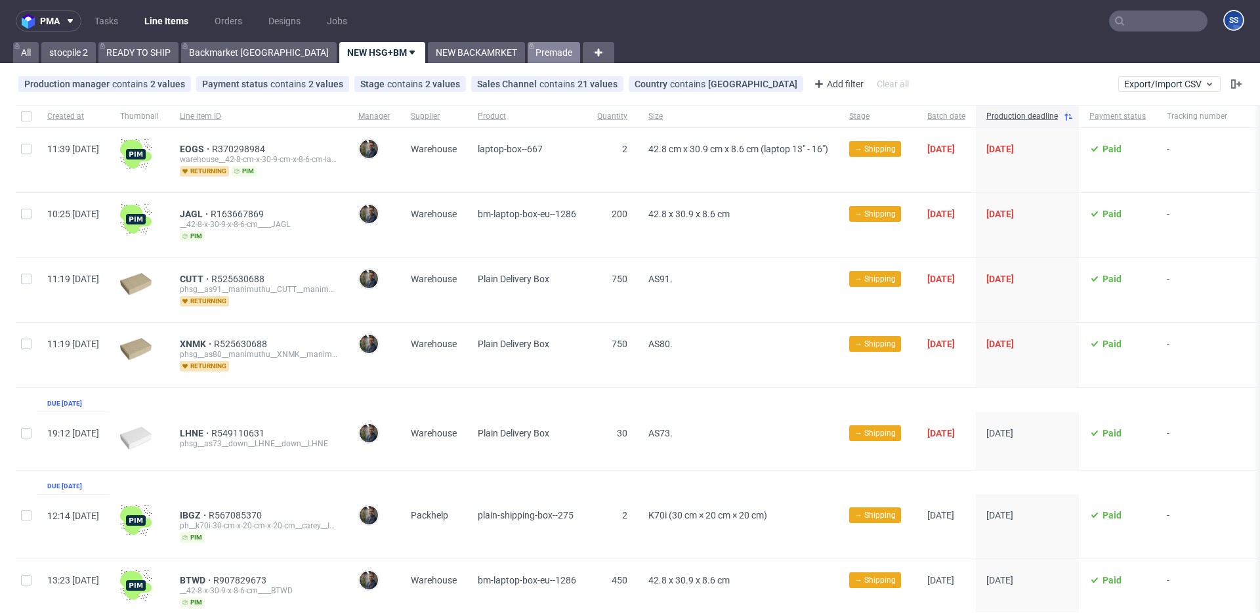
click at [528, 50] on link "Premade" at bounding box center [554, 52] width 53 height 21
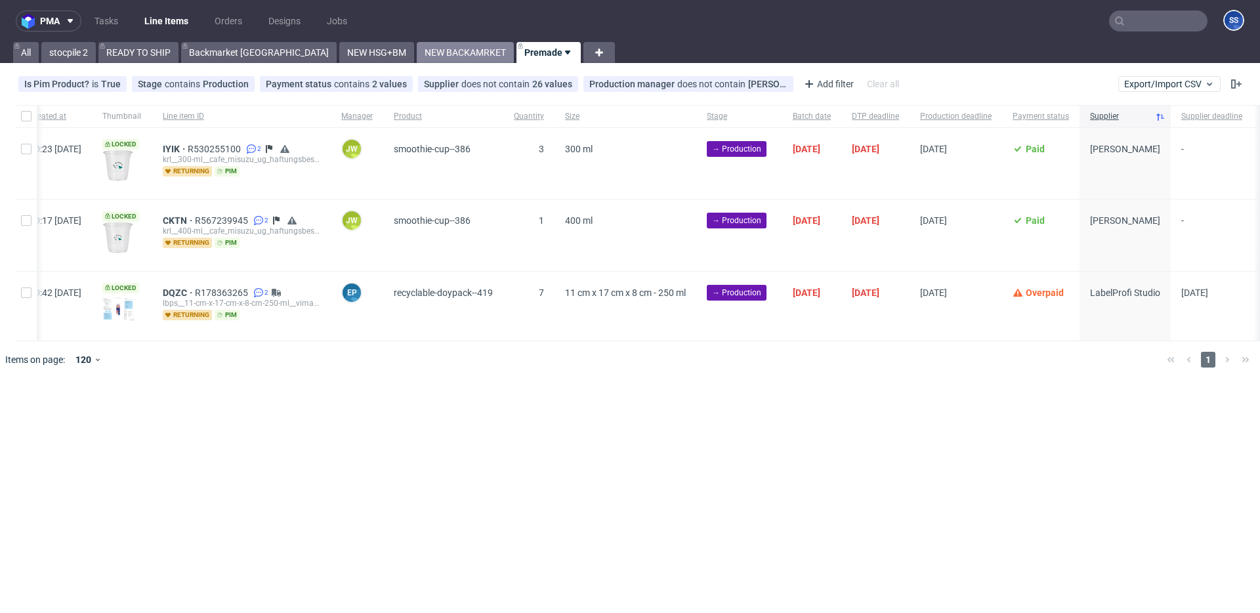
scroll to position [0, 19]
click at [417, 51] on link "NEW BACKAMRKET" at bounding box center [465, 52] width 97 height 21
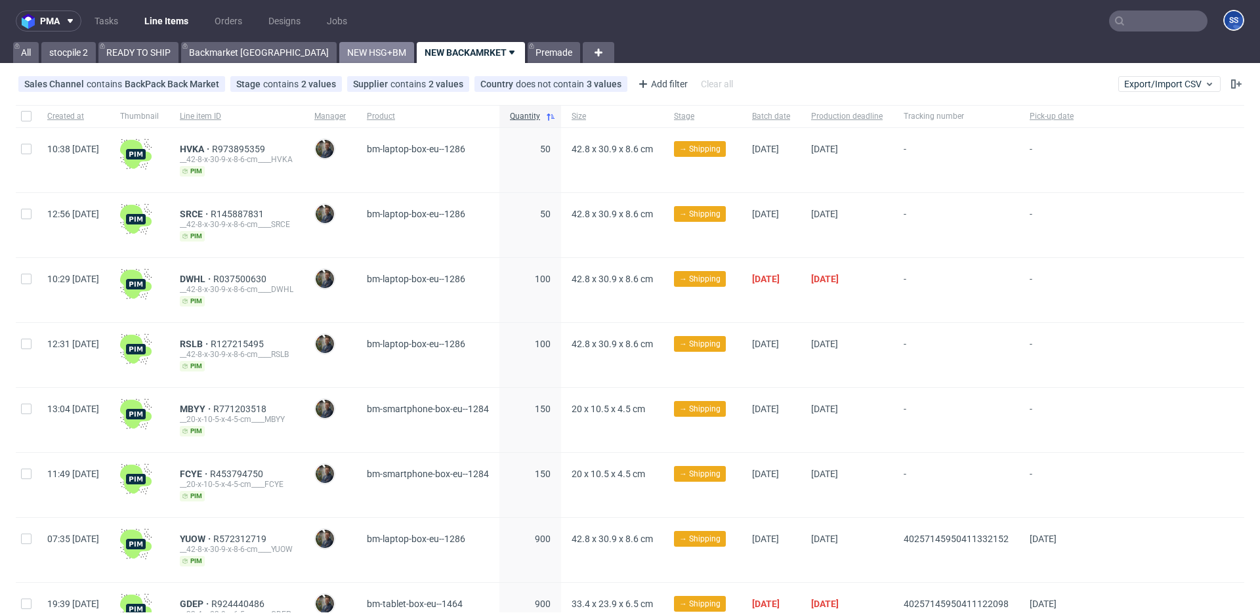
click at [339, 56] on link "NEW HSG+BM" at bounding box center [376, 52] width 75 height 21
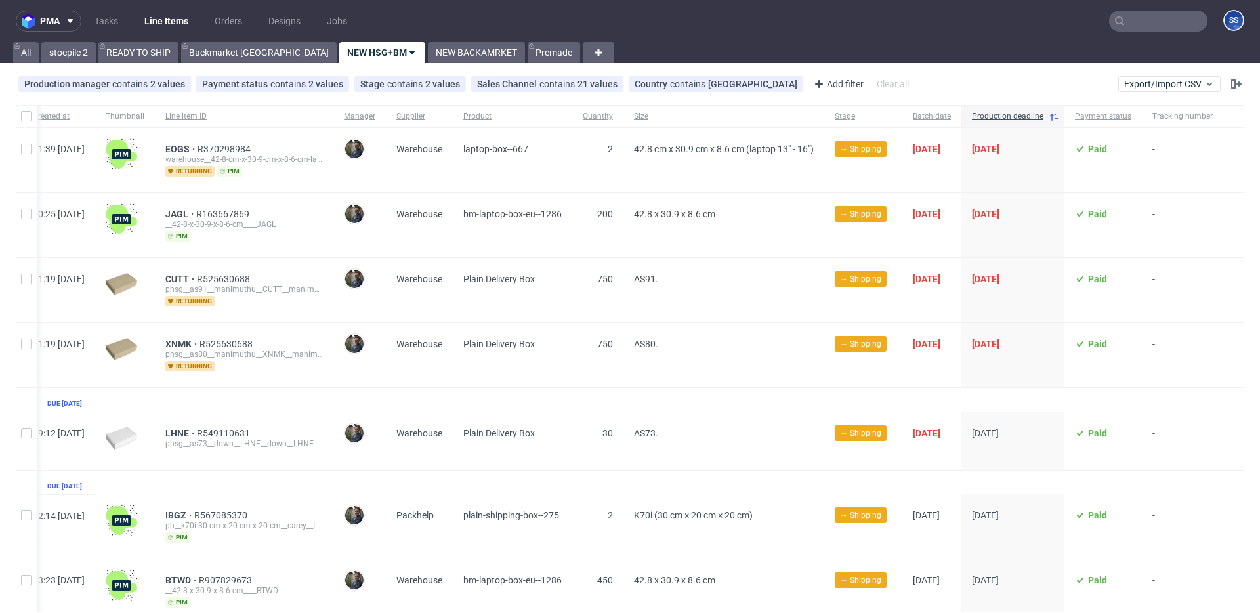
scroll to position [52, 0]
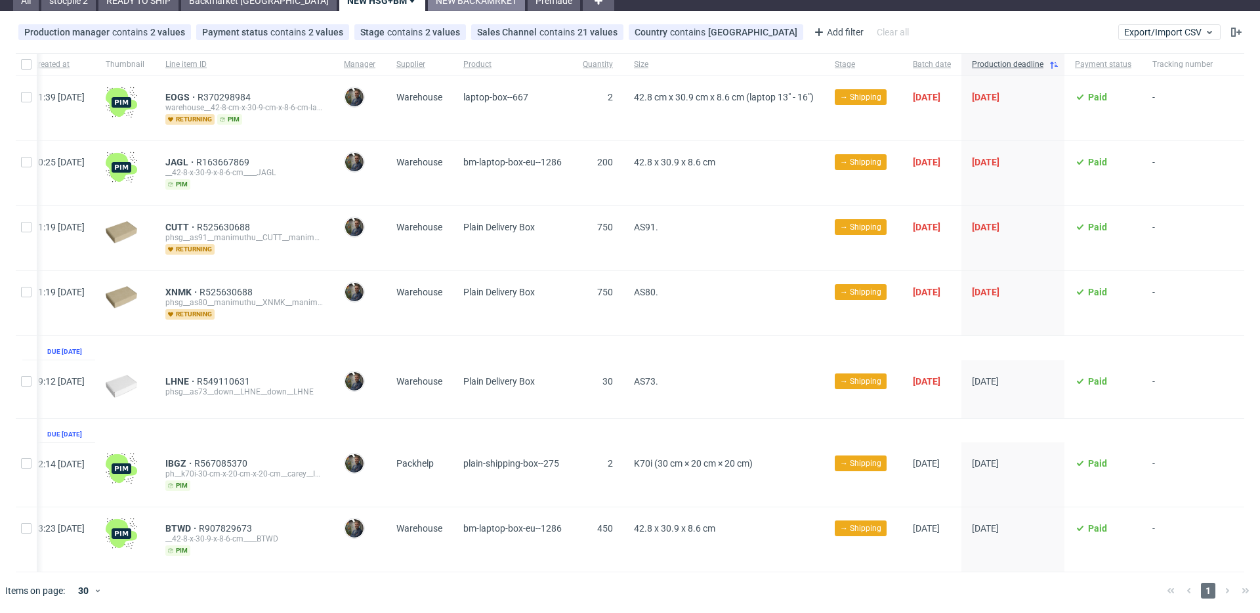
click at [428, 2] on link "NEW BACKAMRKET" at bounding box center [476, 0] width 97 height 21
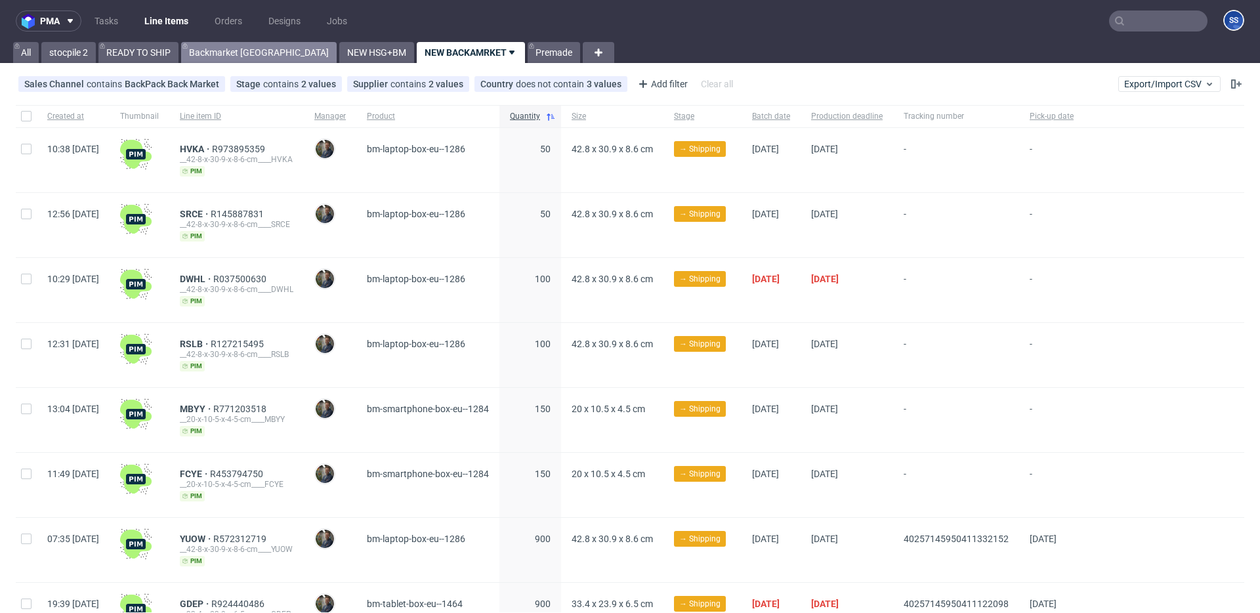
click at [237, 49] on link "Backmarket GB" at bounding box center [259, 52] width 156 height 21
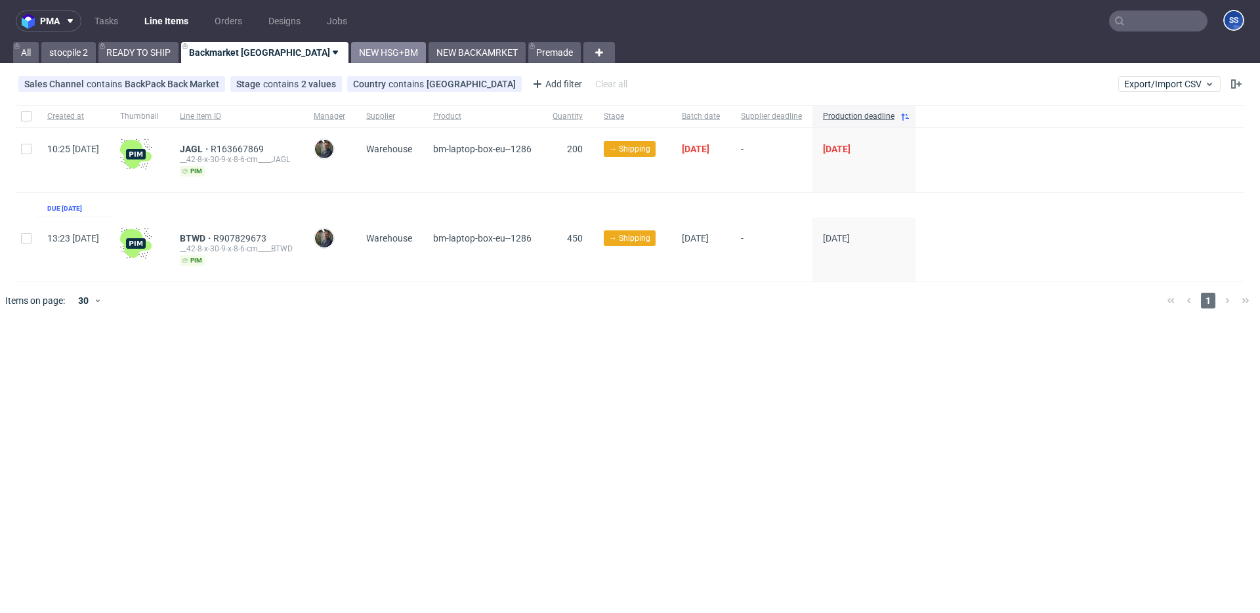
click at [351, 57] on link "NEW HSG+BM" at bounding box center [388, 52] width 75 height 21
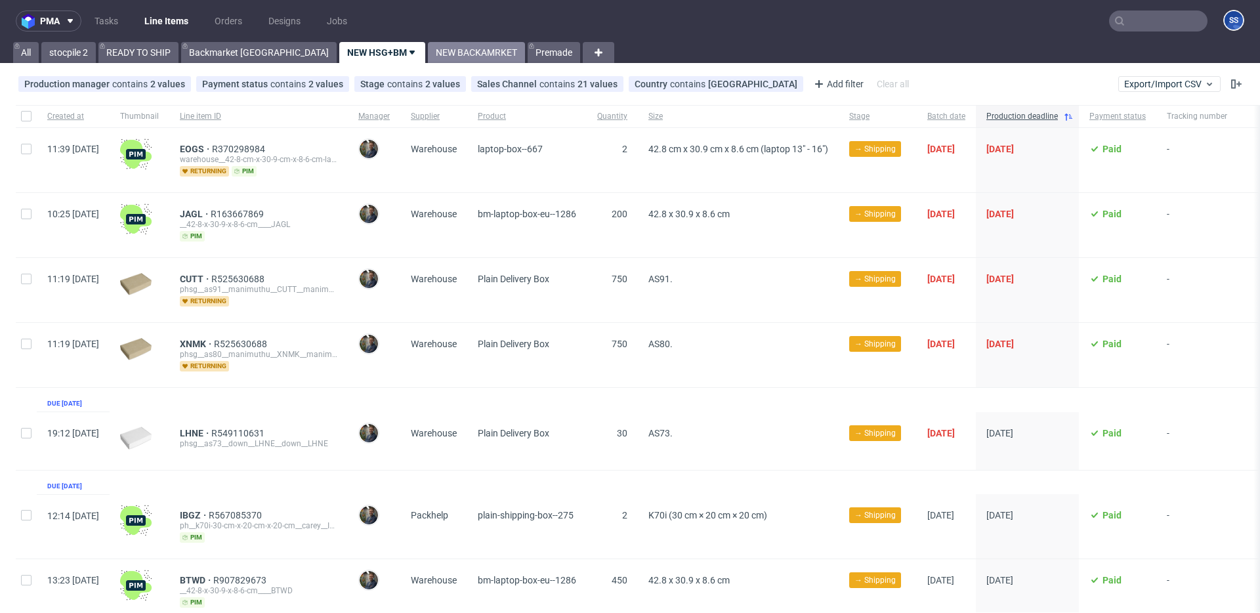
click at [428, 51] on link "NEW BACKAMRKET" at bounding box center [476, 52] width 97 height 21
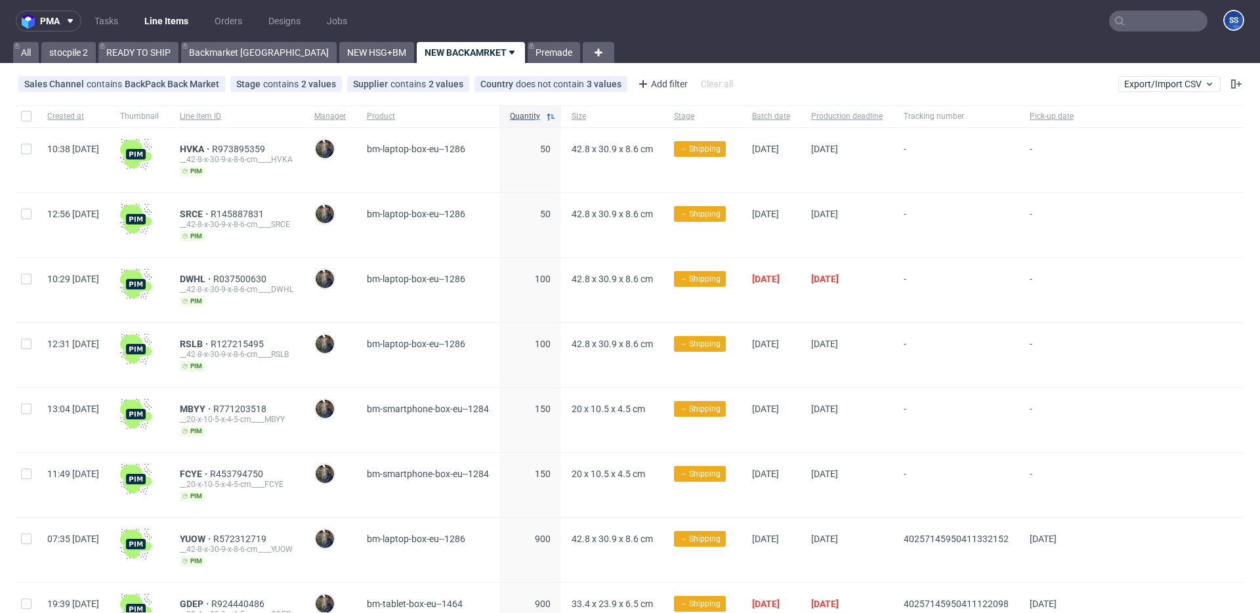
click at [1150, 28] on input "text" at bounding box center [1158, 21] width 98 height 21
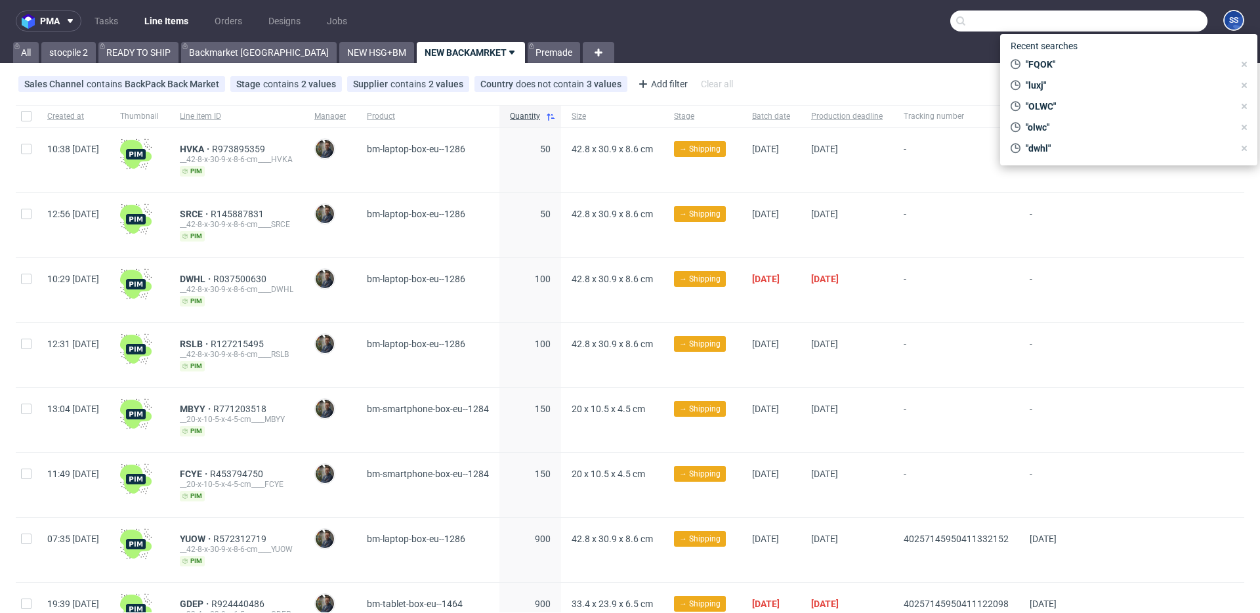
paste input "FQOK"
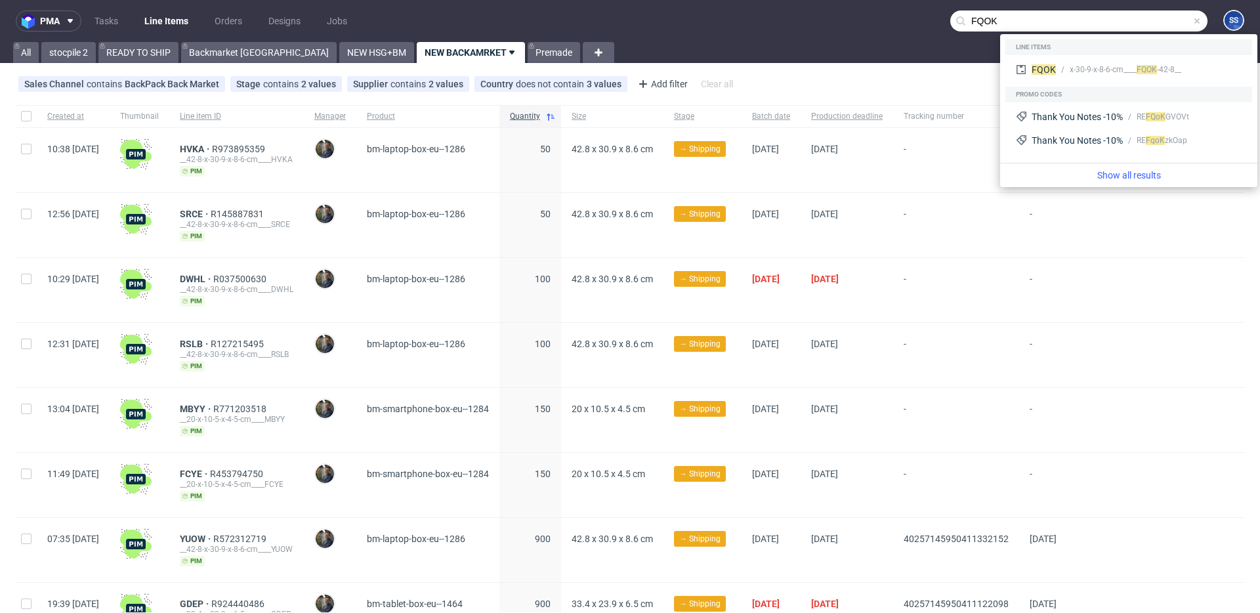
type input "FQOK"
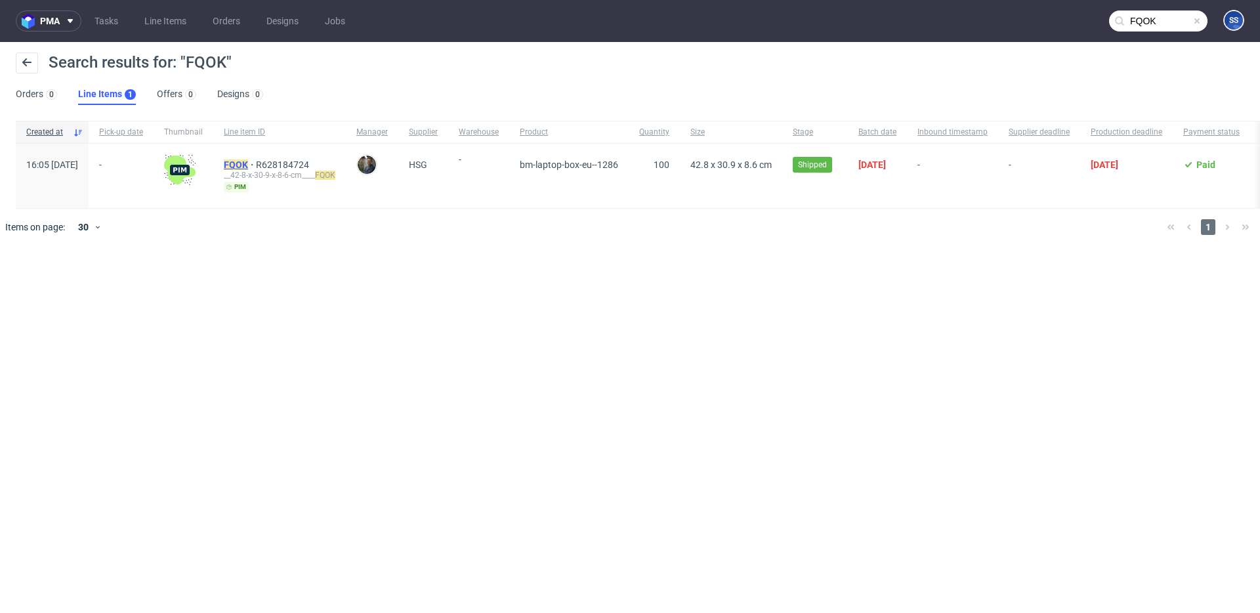
click at [248, 165] on mark "FQOK" at bounding box center [236, 164] width 24 height 11
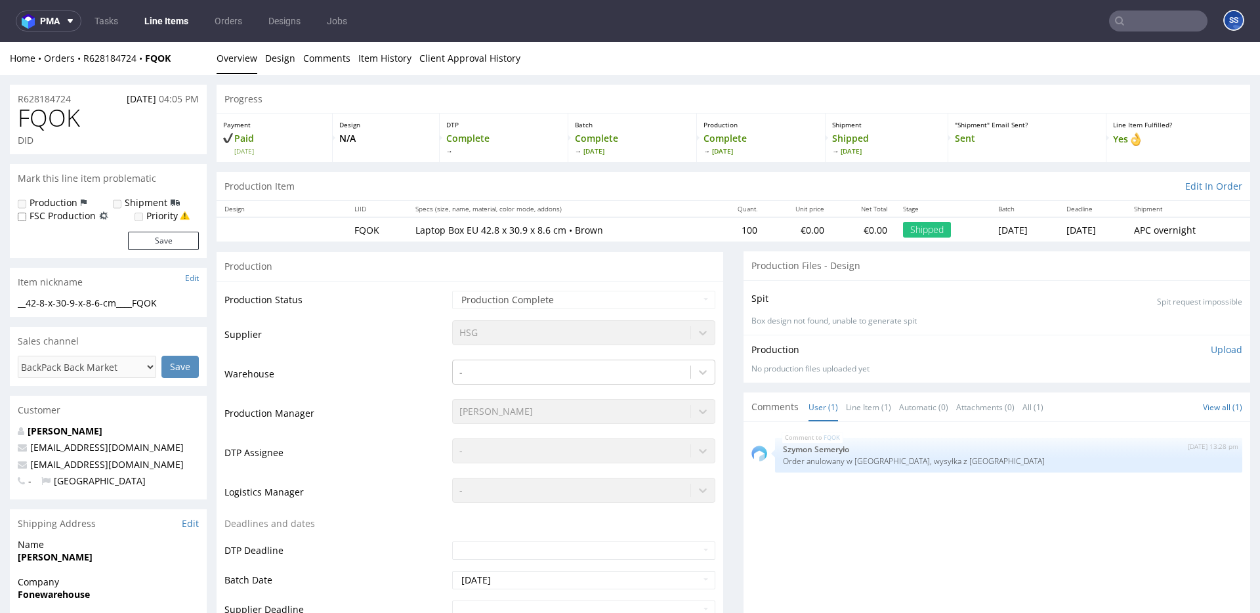
click at [179, 60] on div "Home Orders R628184724 FQOK" at bounding box center [108, 58] width 197 height 13
click at [153, 62] on div "Home Orders R628184724 FQOK" at bounding box center [108, 58] width 197 height 13
drag, startPoint x: 201, startPoint y: 74, endPoint x: 196, endPoint y: 68, distance: 7.9
click at [198, 71] on div "Home Orders R628184724 FQOK Overview Design Comments Item History Client Approv…" at bounding box center [630, 58] width 1260 height 33
drag, startPoint x: 146, startPoint y: 58, endPoint x: 110, endPoint y: 59, distance: 36.1
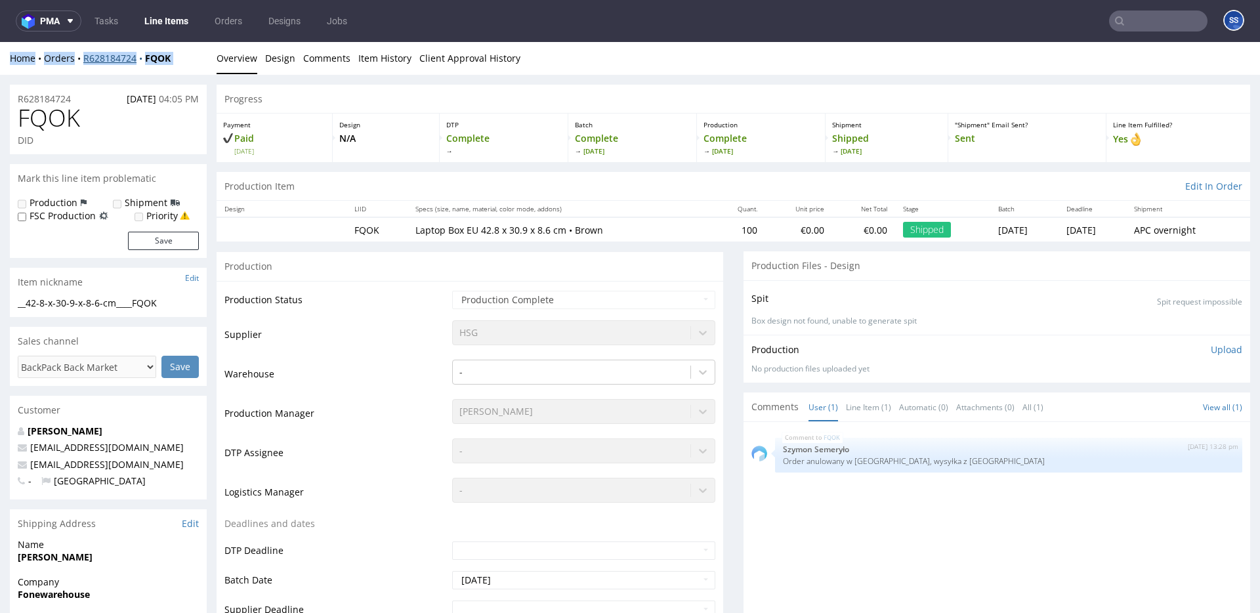
click at [109, 58] on div "Home Orders R628184724 FQOK" at bounding box center [108, 58] width 197 height 13
drag, startPoint x: 115, startPoint y: 70, endPoint x: 166, endPoint y: 64, distance: 51.5
click at [117, 70] on div "Home Orders R628184724 FQOK Overview Design Comments Item History Client Approv…" at bounding box center [630, 58] width 1260 height 33
drag, startPoint x: 186, startPoint y: 55, endPoint x: 94, endPoint y: 70, distance: 93.0
click at [95, 60] on div "Home Orders R628184724 FQOK" at bounding box center [108, 58] width 197 height 13
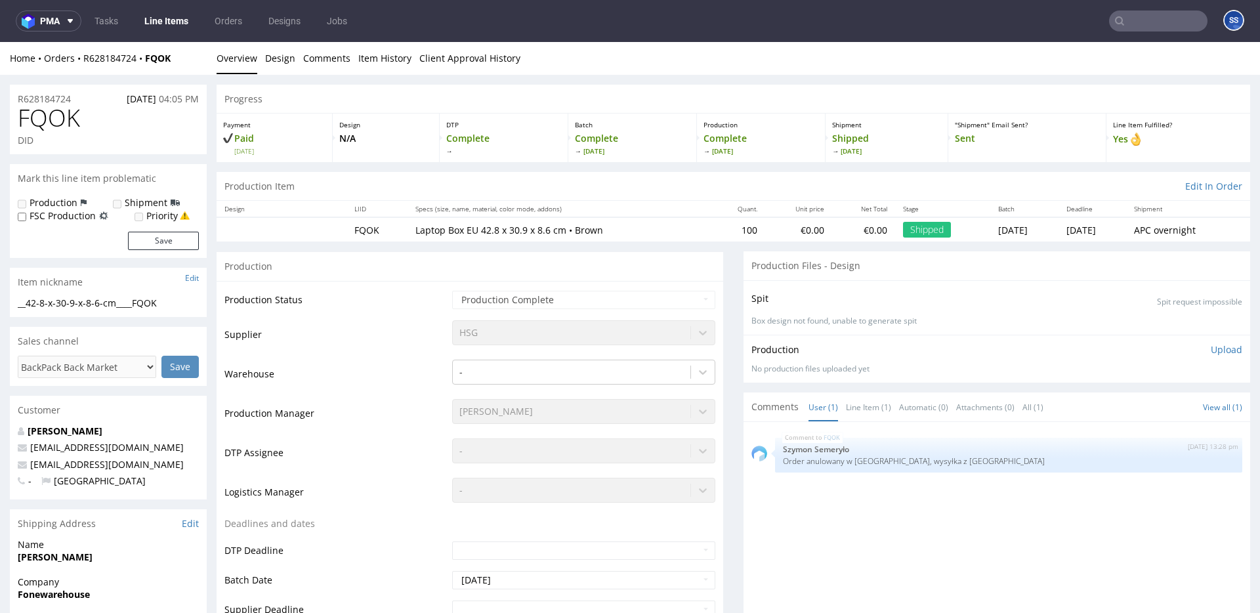
drag, startPoint x: 93, startPoint y: 78, endPoint x: 98, endPoint y: 71, distance: 8.6
drag, startPoint x: 184, startPoint y: 57, endPoint x: 82, endPoint y: 61, distance: 102.5
click at [82, 61] on div "Home Orders R628184724 FQOK" at bounding box center [108, 58] width 197 height 13
copy div "R628184724 FQOK"
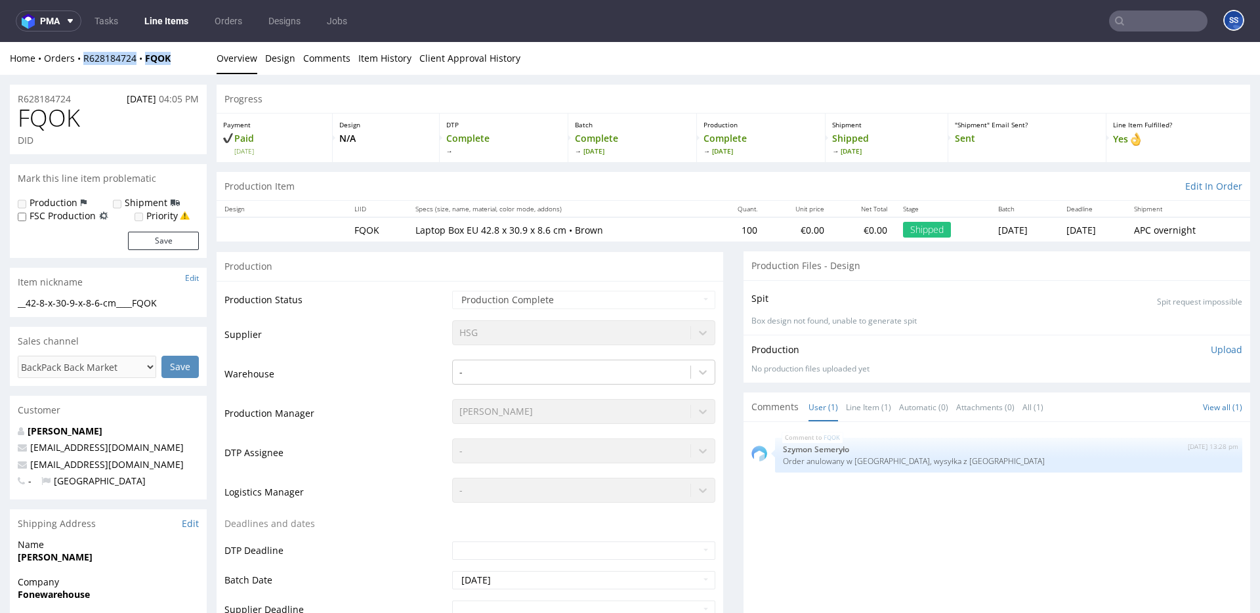
click at [180, 24] on link "Line Items" at bounding box center [167, 21] width 60 height 21
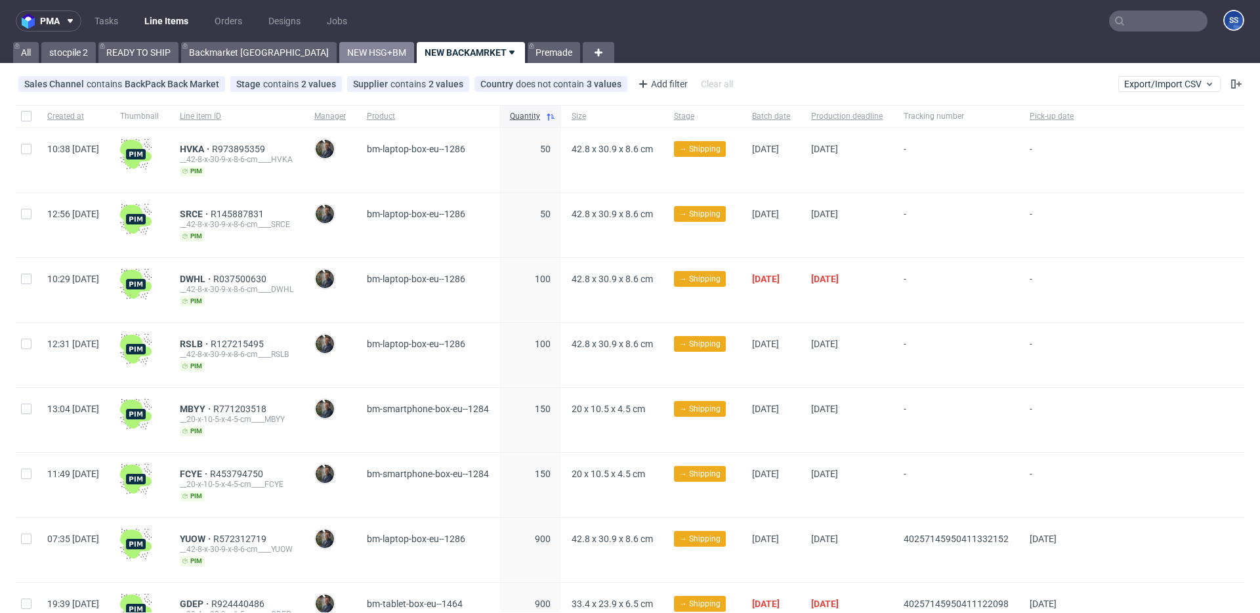
click at [339, 49] on link "NEW HSG+BM" at bounding box center [376, 52] width 75 height 21
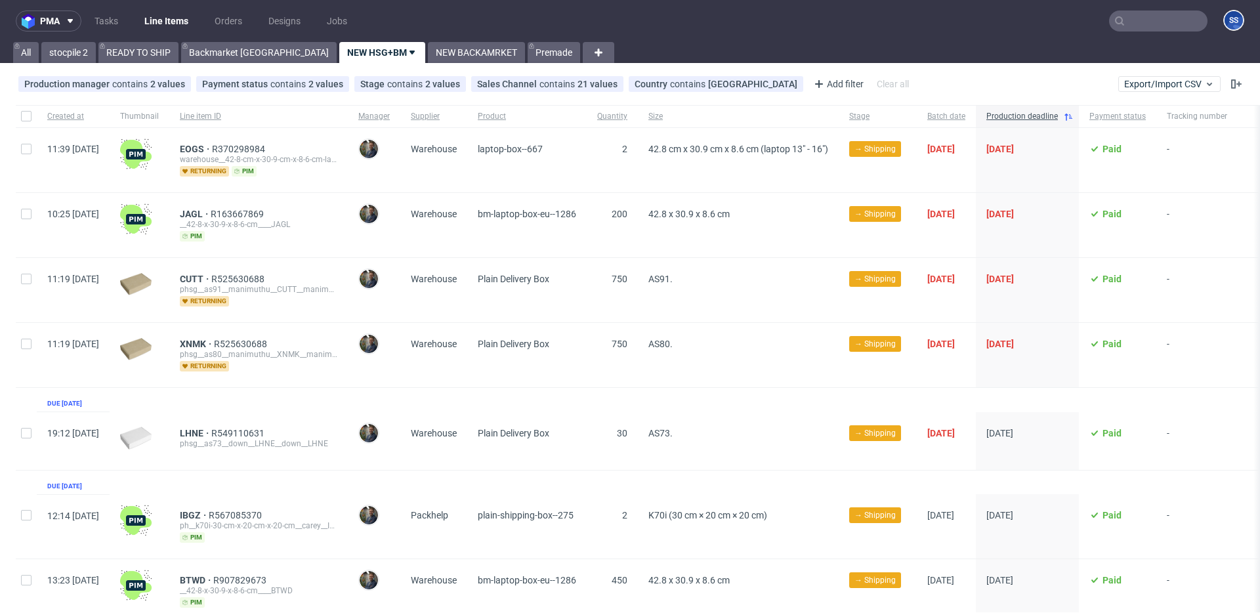
scroll to position [52, 0]
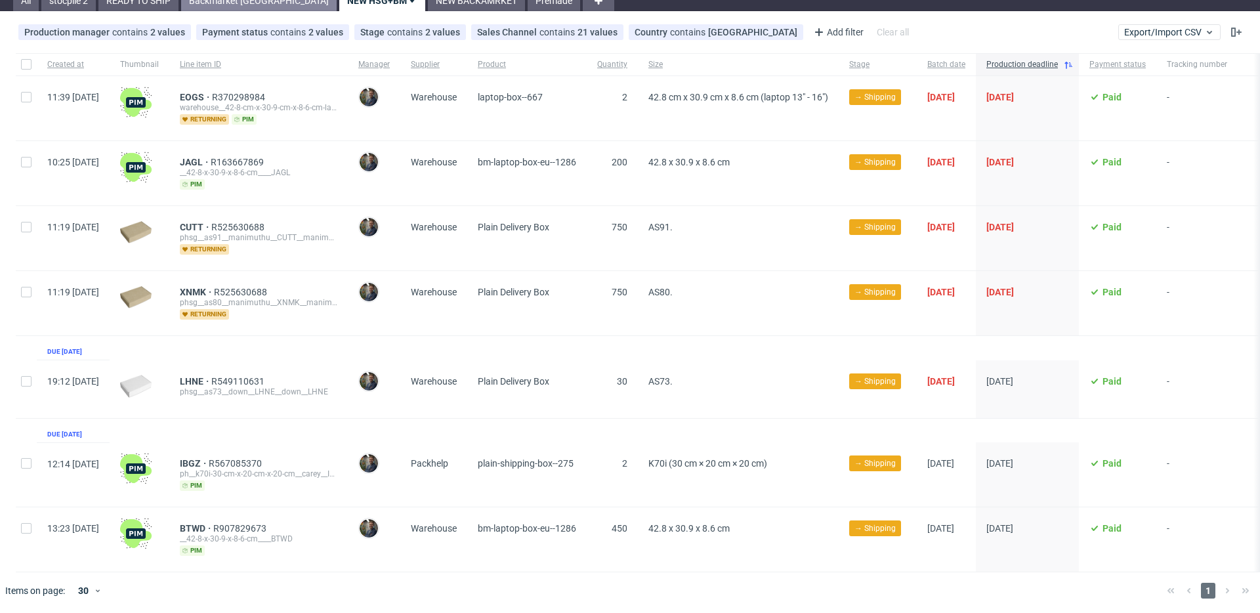
click at [219, 3] on link "Backmarket GB" at bounding box center [259, 0] width 156 height 21
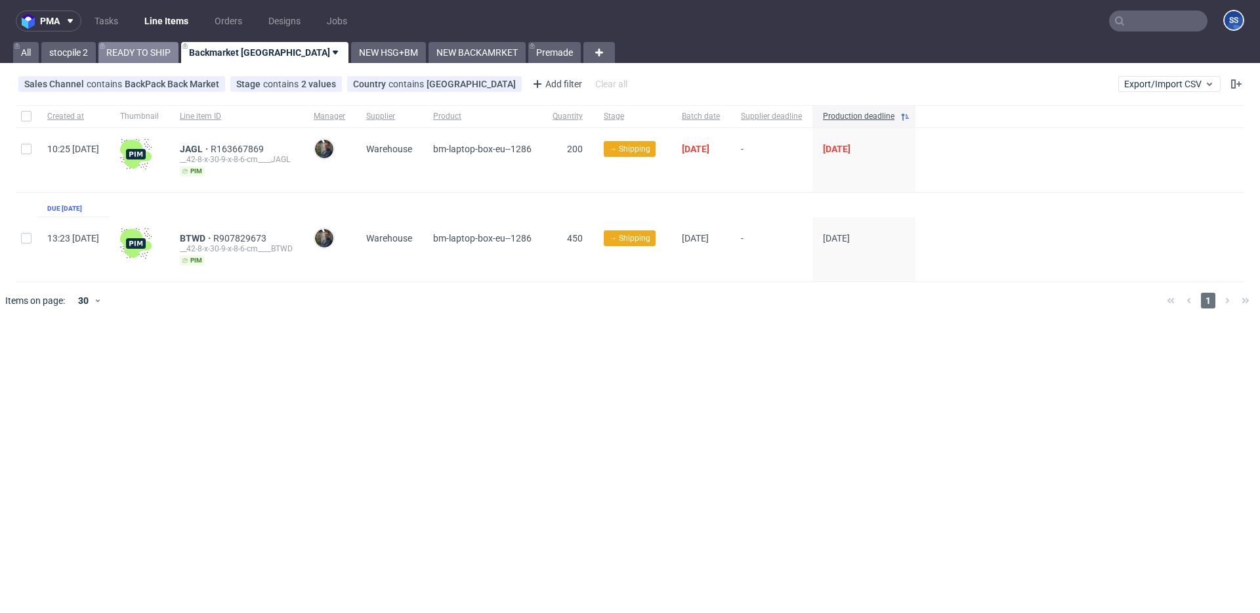
click at [159, 47] on link "READY TO SHIP" at bounding box center [138, 52] width 80 height 21
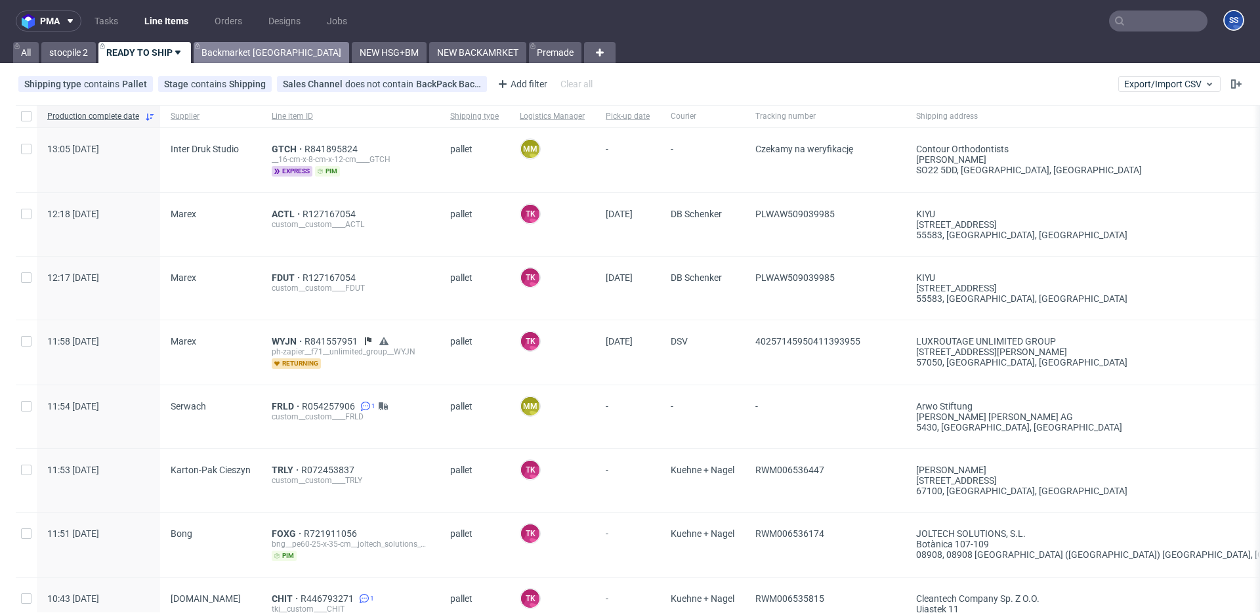
click at [225, 56] on link "Backmarket GB" at bounding box center [272, 52] width 156 height 21
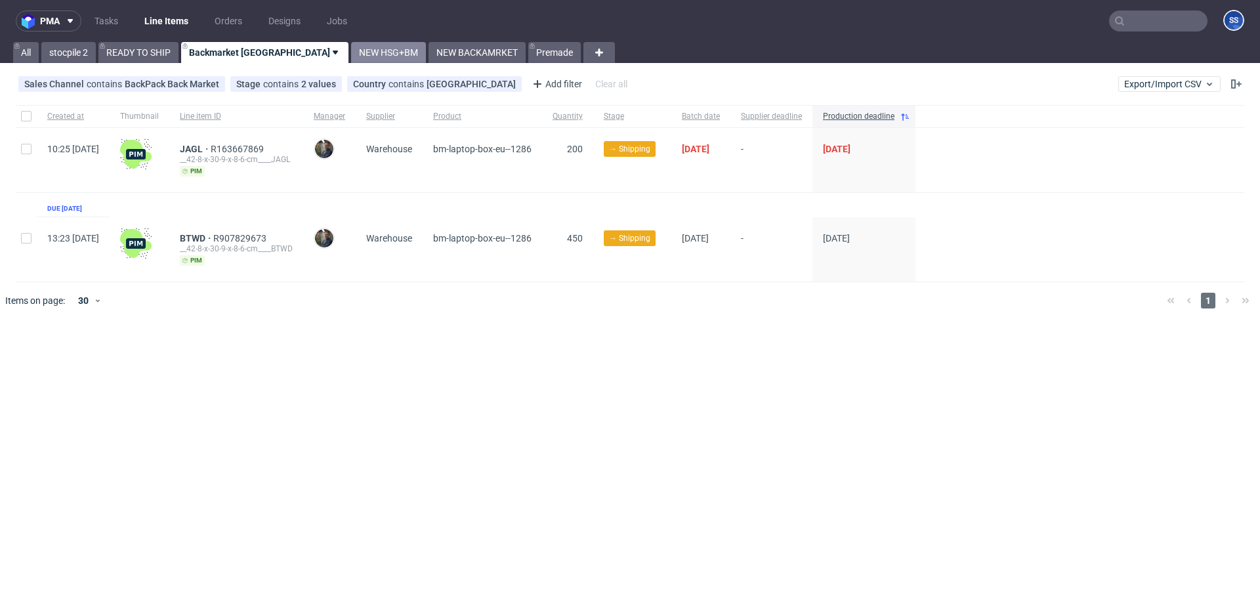
click at [351, 58] on link "NEW HSG+BM" at bounding box center [388, 52] width 75 height 21
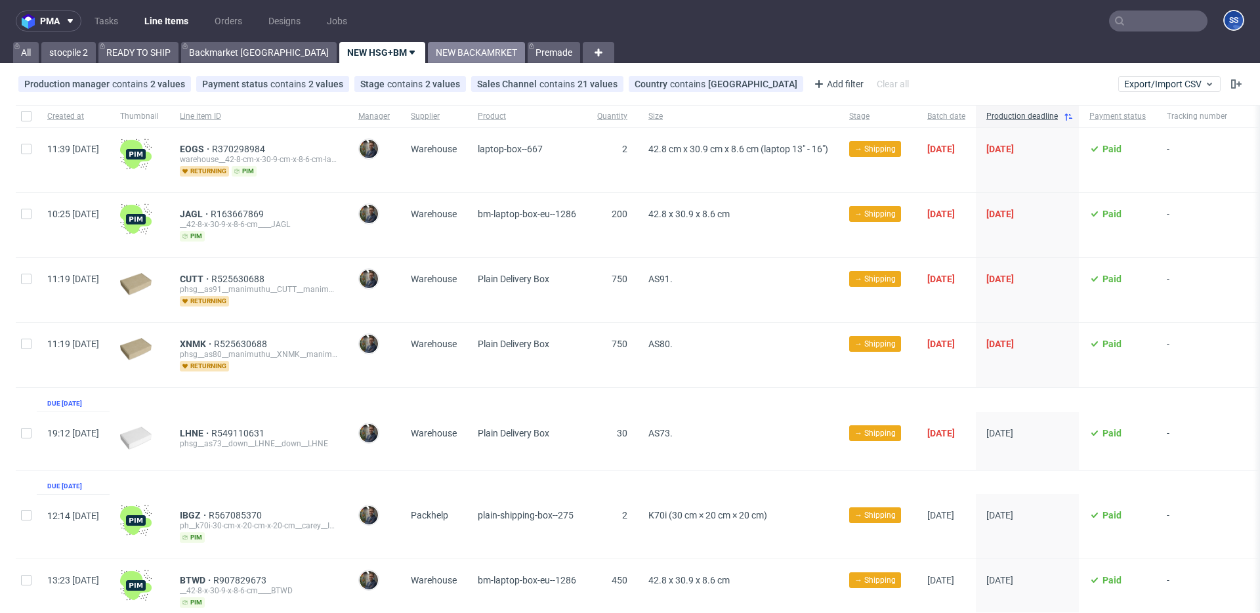
click at [428, 54] on link "NEW BACKAMRKET" at bounding box center [476, 52] width 97 height 21
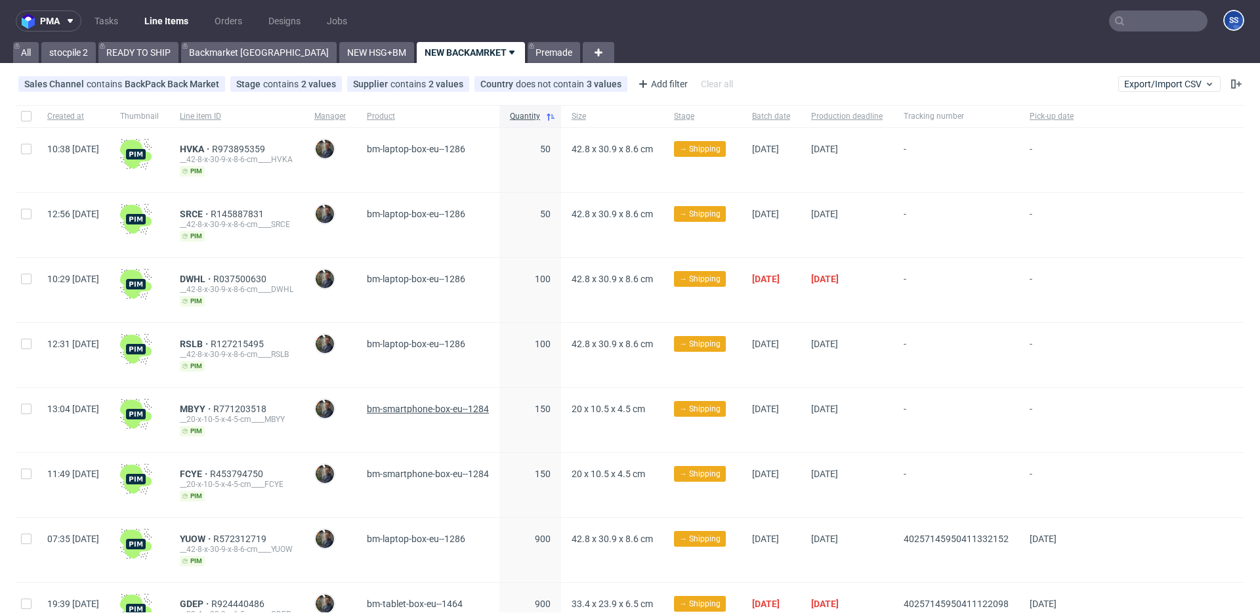
scroll to position [398, 0]
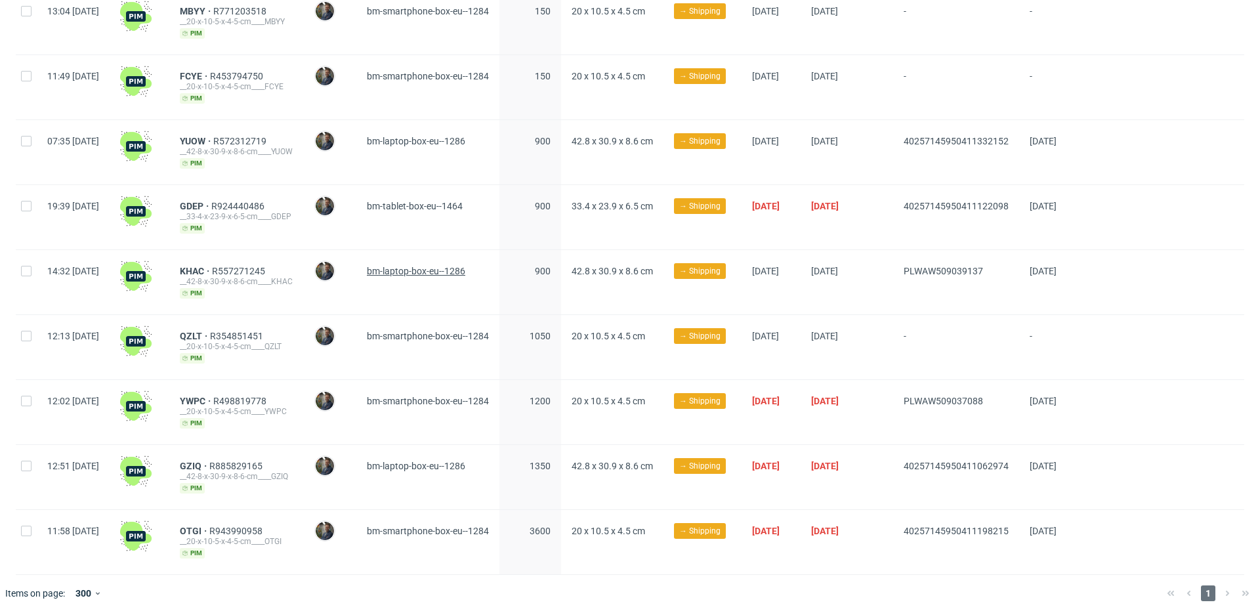
click at [463, 273] on span "bm-laptop-box-eu--1286" at bounding box center [416, 271] width 98 height 11
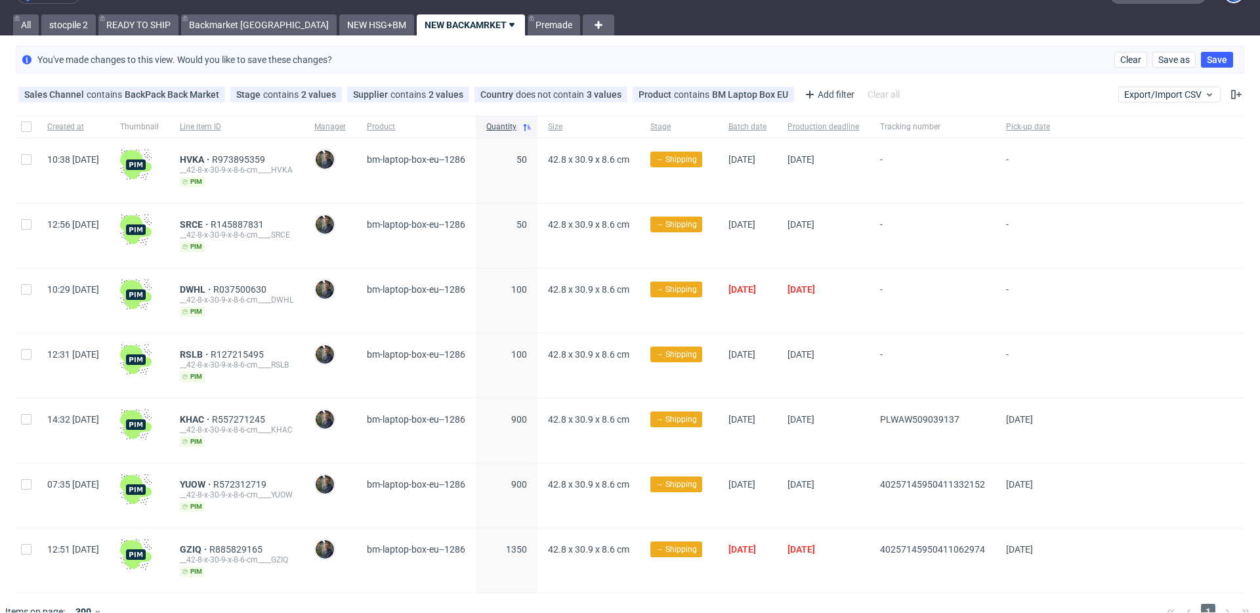
scroll to position [0, 0]
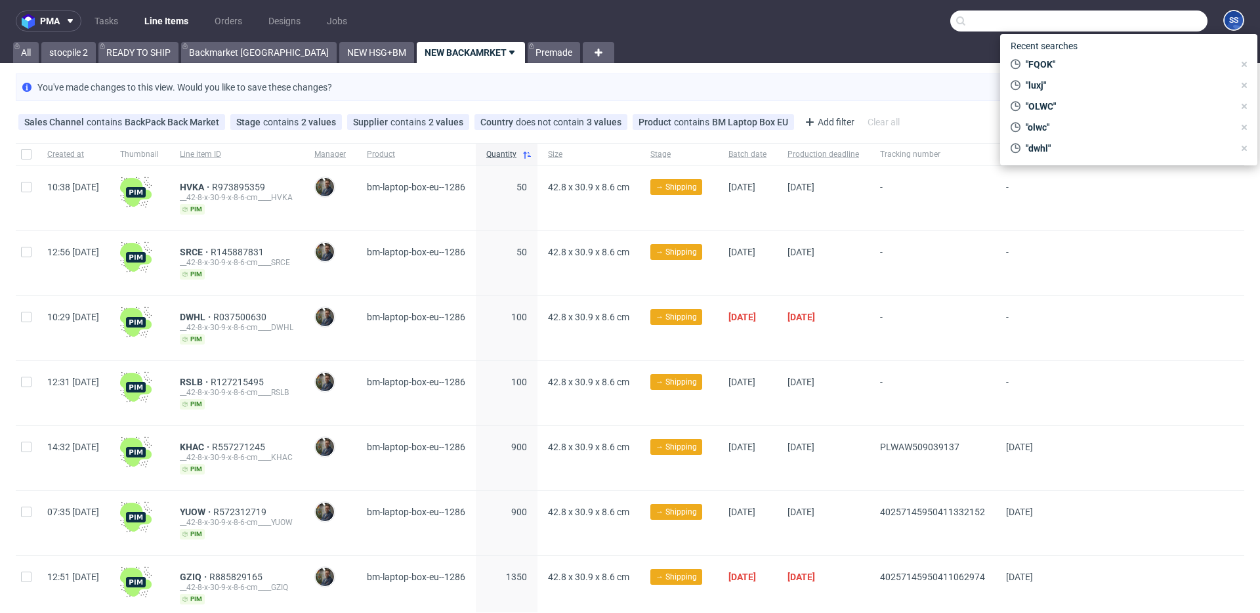
click at [1126, 20] on input "text" at bounding box center [1078, 21] width 257 height 21
paste input "ROFZ"
type input "ROFZ"
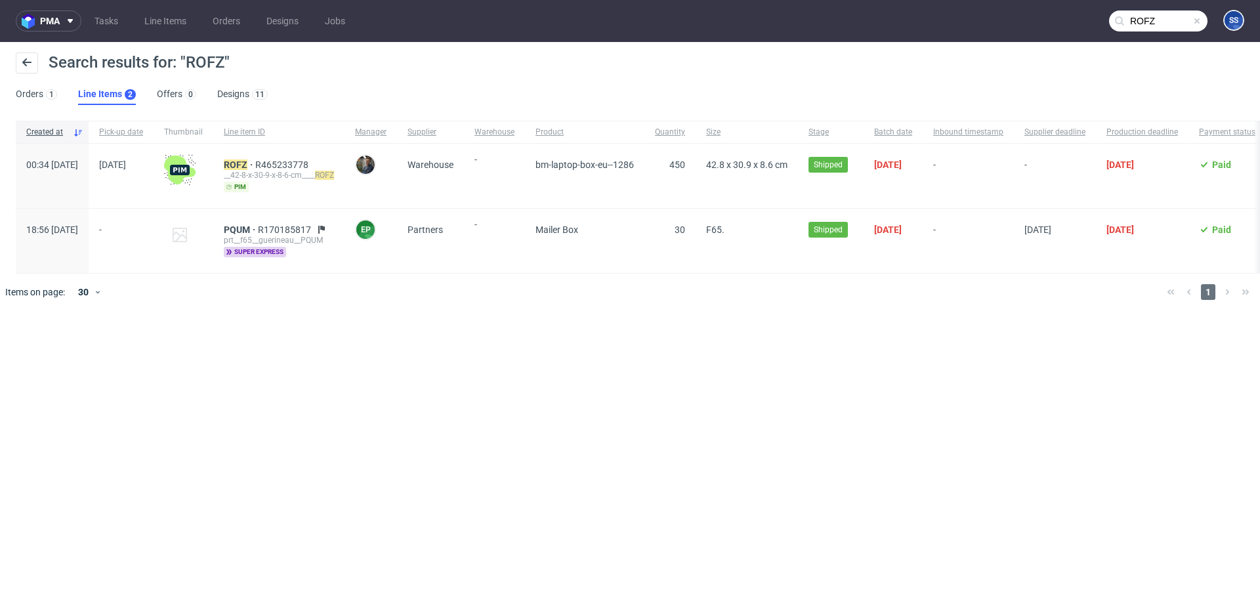
click at [278, 156] on div "ROFZ R465233778 __42-8-x-30-9-x-8-6-cm____ ROFZ pim" at bounding box center [278, 176] width 131 height 64
click at [247, 161] on mark "ROFZ" at bounding box center [236, 164] width 24 height 11
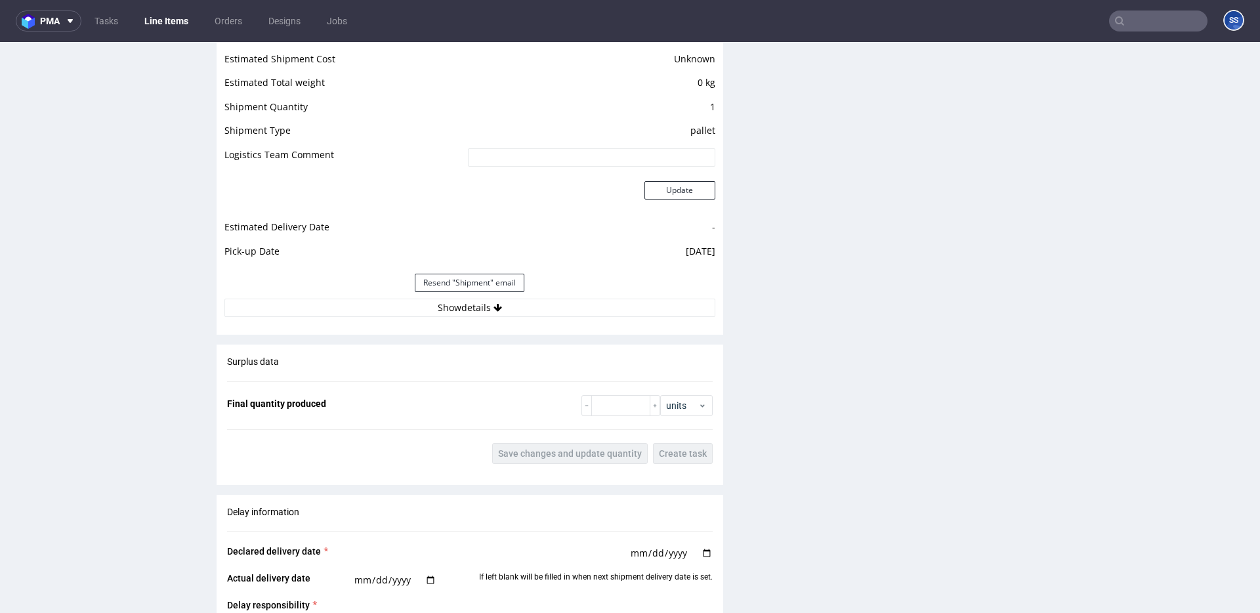
scroll to position [1123, 0]
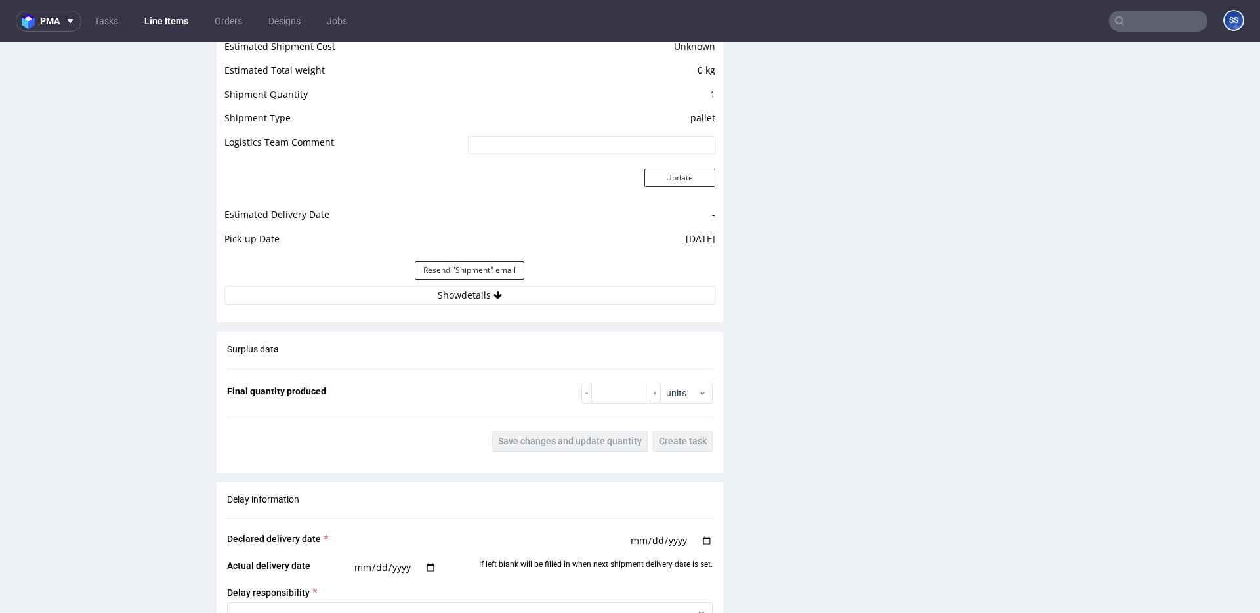
click at [442, 305] on div "Estimated Shipment Quantity Unknown Estimated Shipment Cost Unknown Estimated T…" at bounding box center [470, 159] width 507 height 306
click at [451, 300] on button "Show details" at bounding box center [469, 295] width 491 height 18
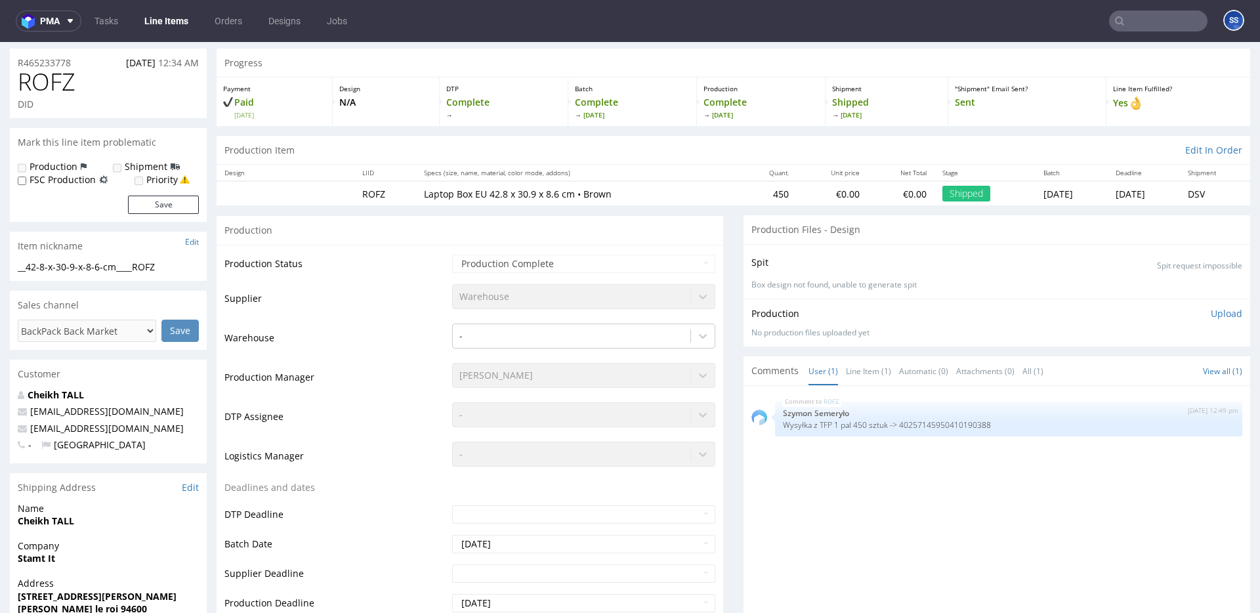
scroll to position [121, 0]
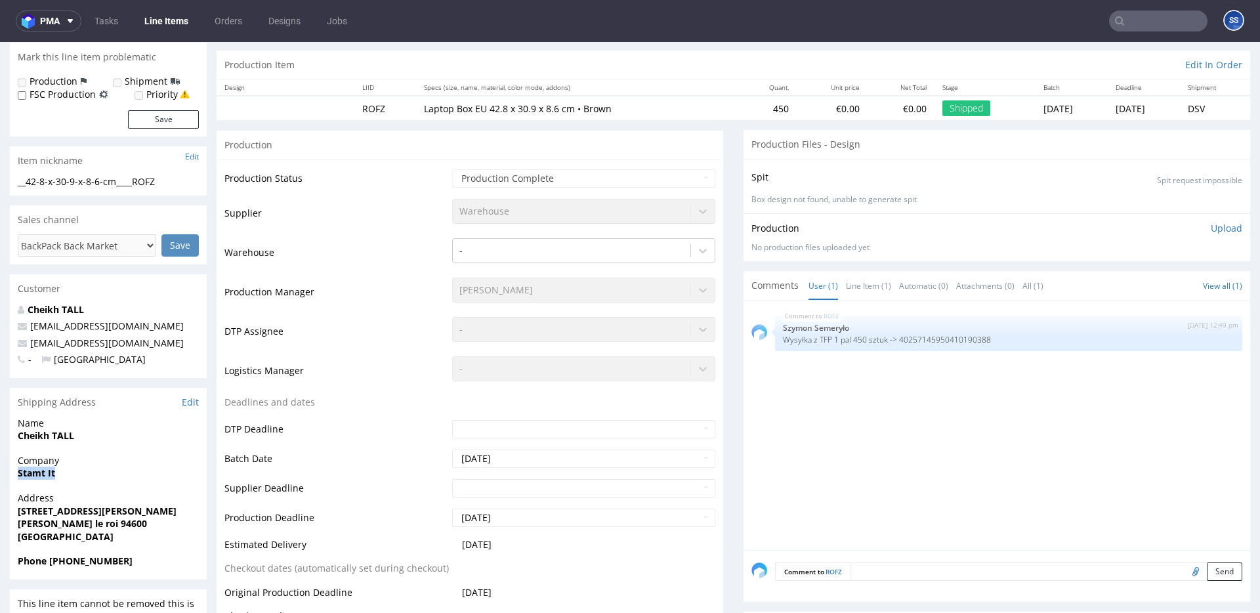
drag, startPoint x: 74, startPoint y: 481, endPoint x: 8, endPoint y: 477, distance: 65.7
copy strong "Stamt It"
click at [72, 509] on strong "127 AVENUE ANATOLE FRANCE" at bounding box center [97, 511] width 159 height 12
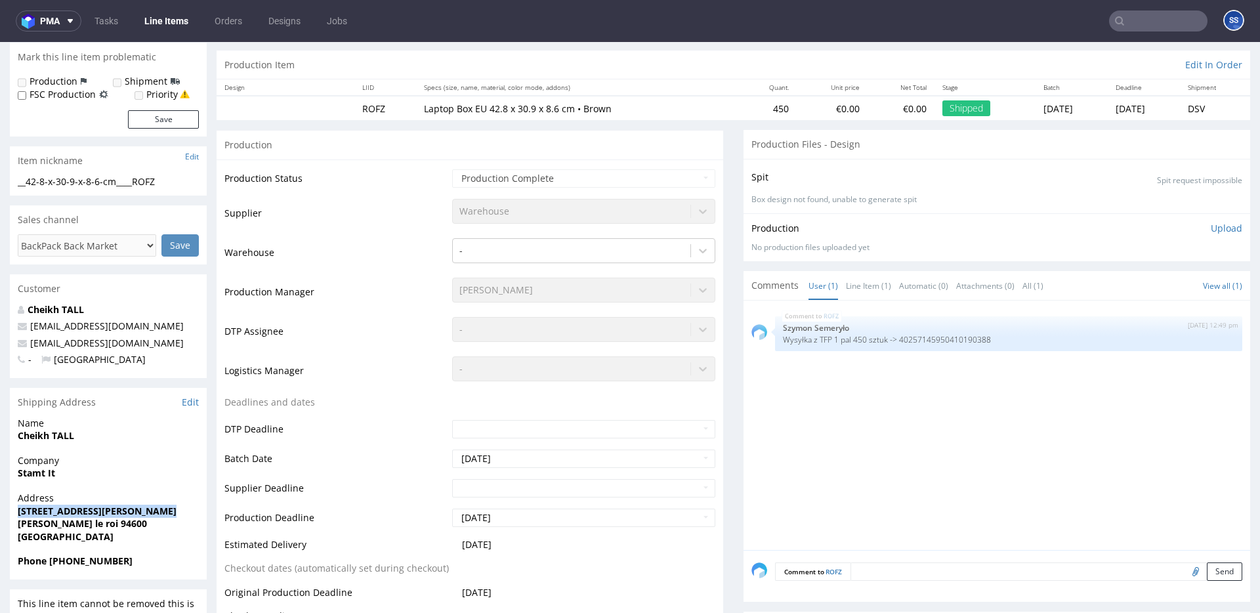
click at [72, 509] on strong "127 AVENUE ANATOLE FRANCE" at bounding box center [97, 511] width 159 height 12
copy strong "127 AVENUE ANATOLE FRANCE"
click at [167, 20] on link "Line Items" at bounding box center [167, 21] width 60 height 21
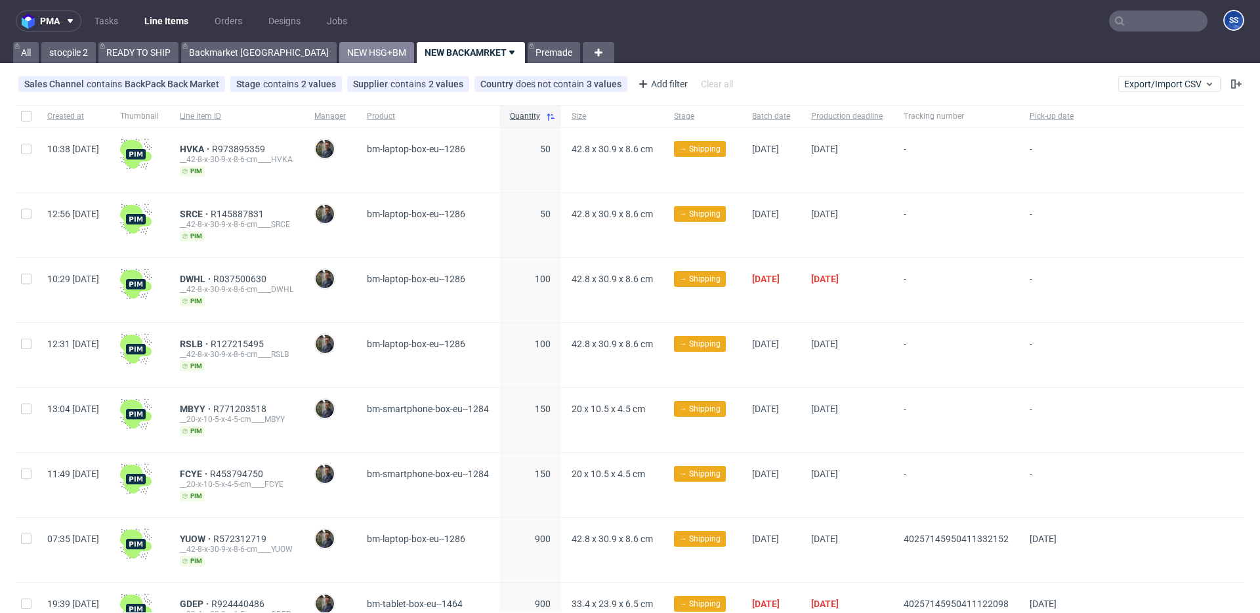
click at [339, 56] on link "NEW HSG+BM" at bounding box center [376, 52] width 75 height 21
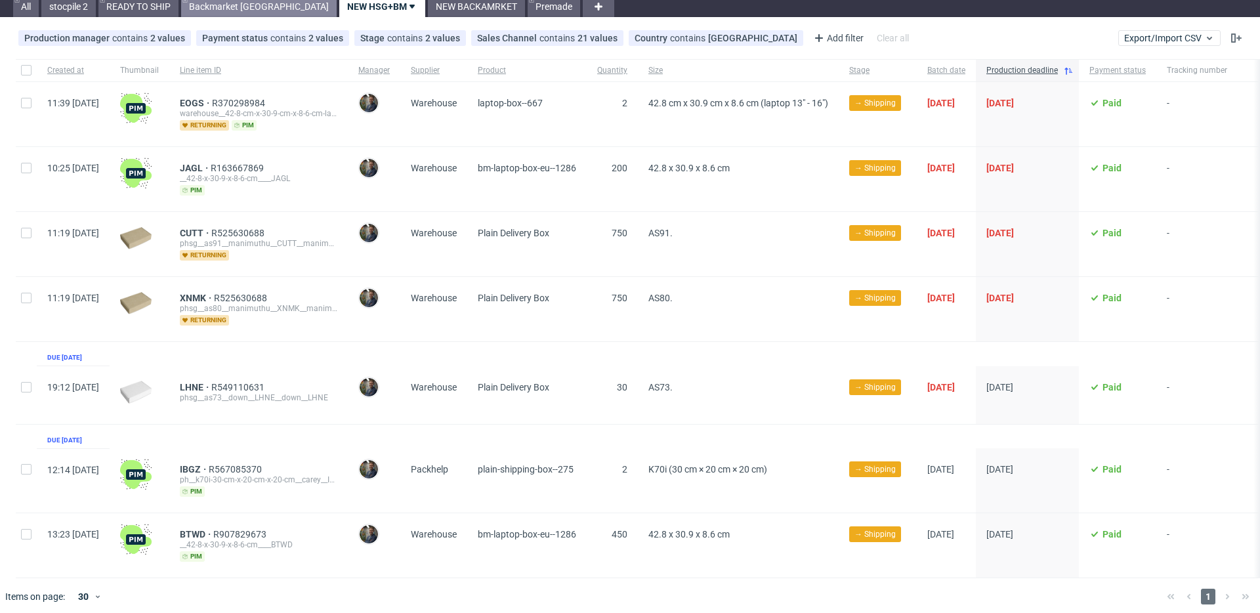
scroll to position [47, 0]
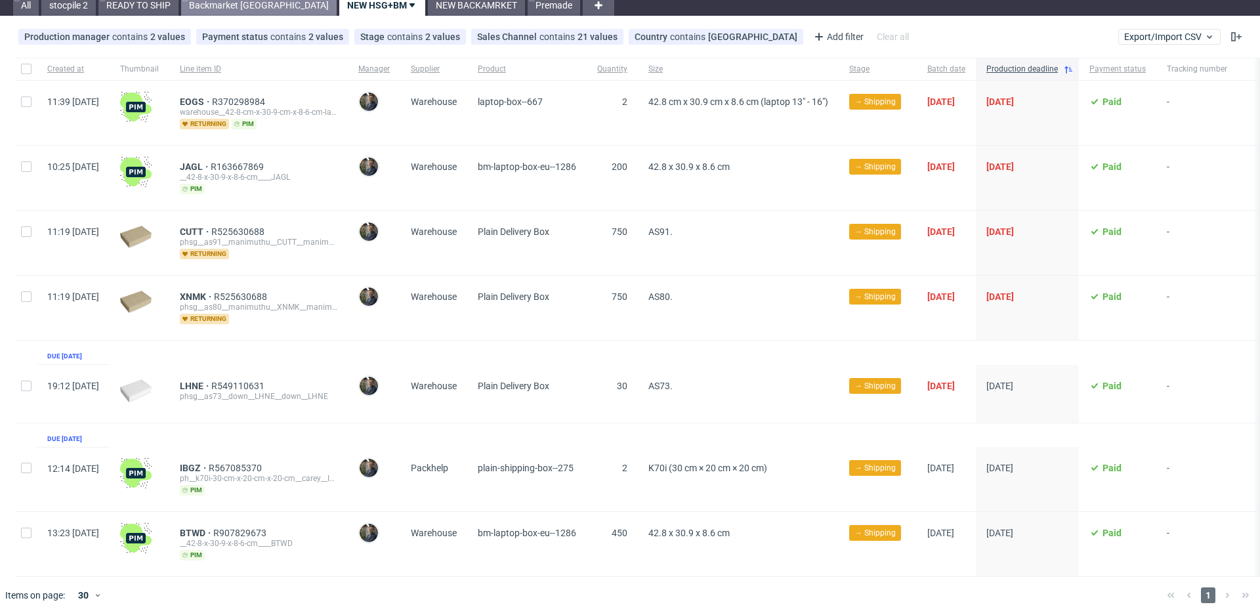
click at [227, 12] on link "Backmarket GB" at bounding box center [259, 5] width 156 height 21
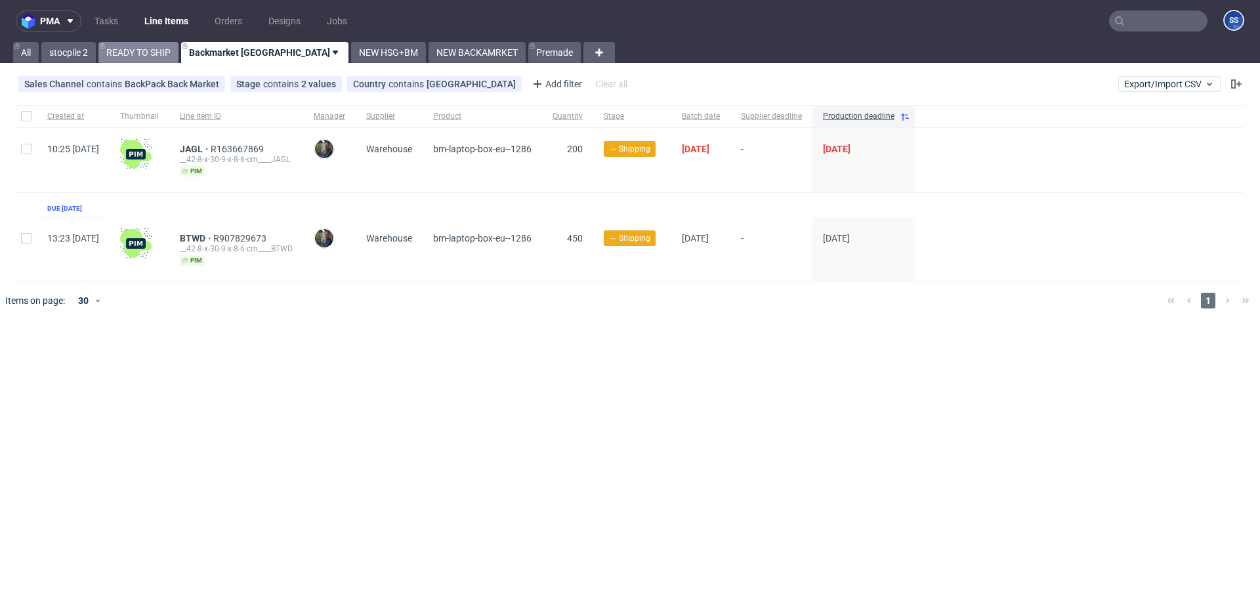
click at [137, 56] on link "READY TO SHIP" at bounding box center [138, 52] width 80 height 21
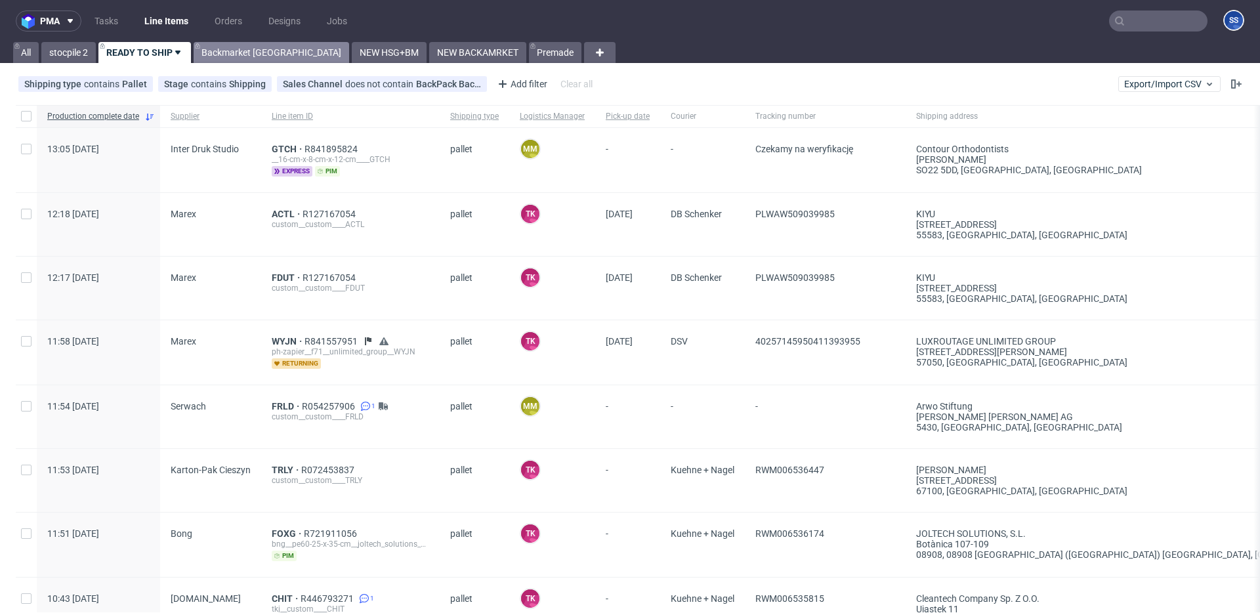
click at [249, 48] on link "Backmarket GB" at bounding box center [272, 52] width 156 height 21
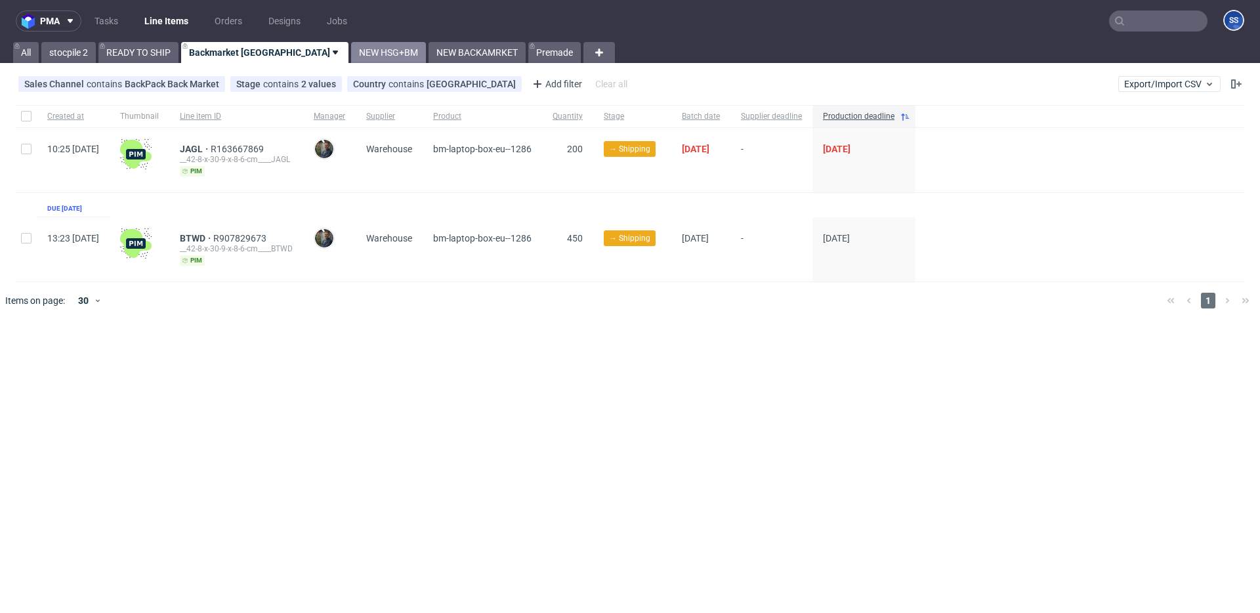
click at [351, 49] on link "NEW HSG+BM" at bounding box center [388, 52] width 75 height 21
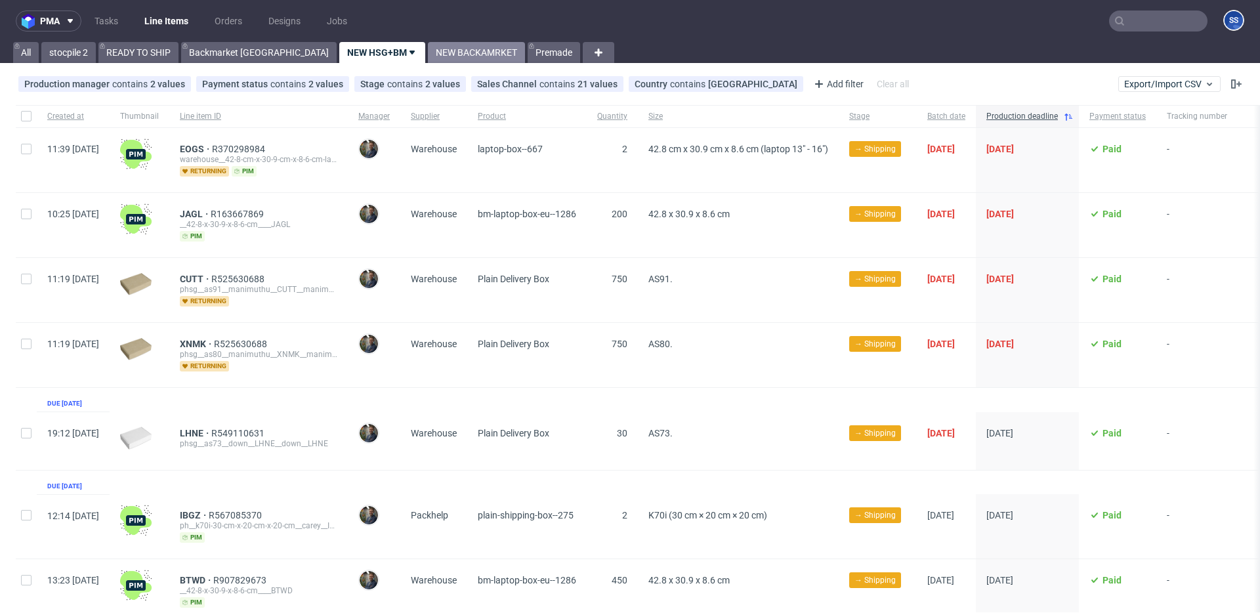
click at [428, 51] on link "NEW BACKAMRKET" at bounding box center [476, 52] width 97 height 21
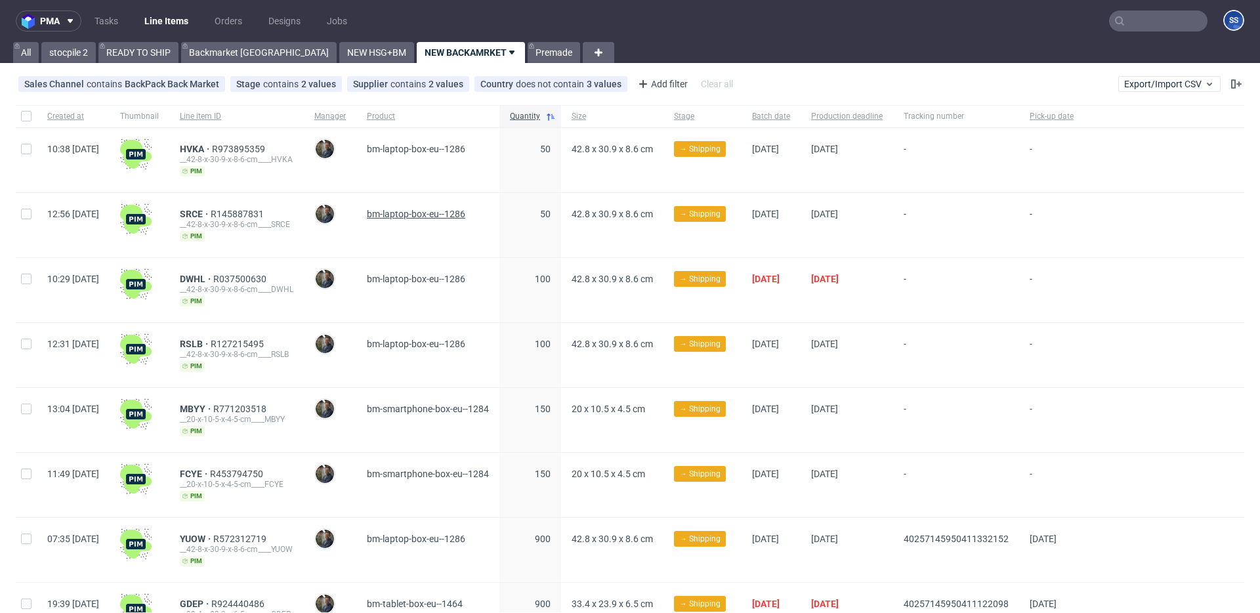
click at [465, 211] on span "bm-laptop-box-eu--1286" at bounding box center [416, 214] width 98 height 11
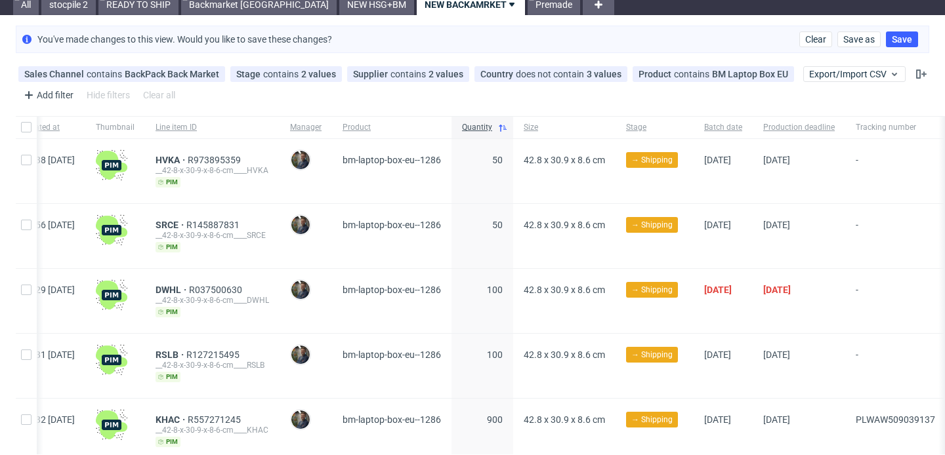
scroll to position [0, 26]
